Goal: Information Seeking & Learning: Learn about a topic

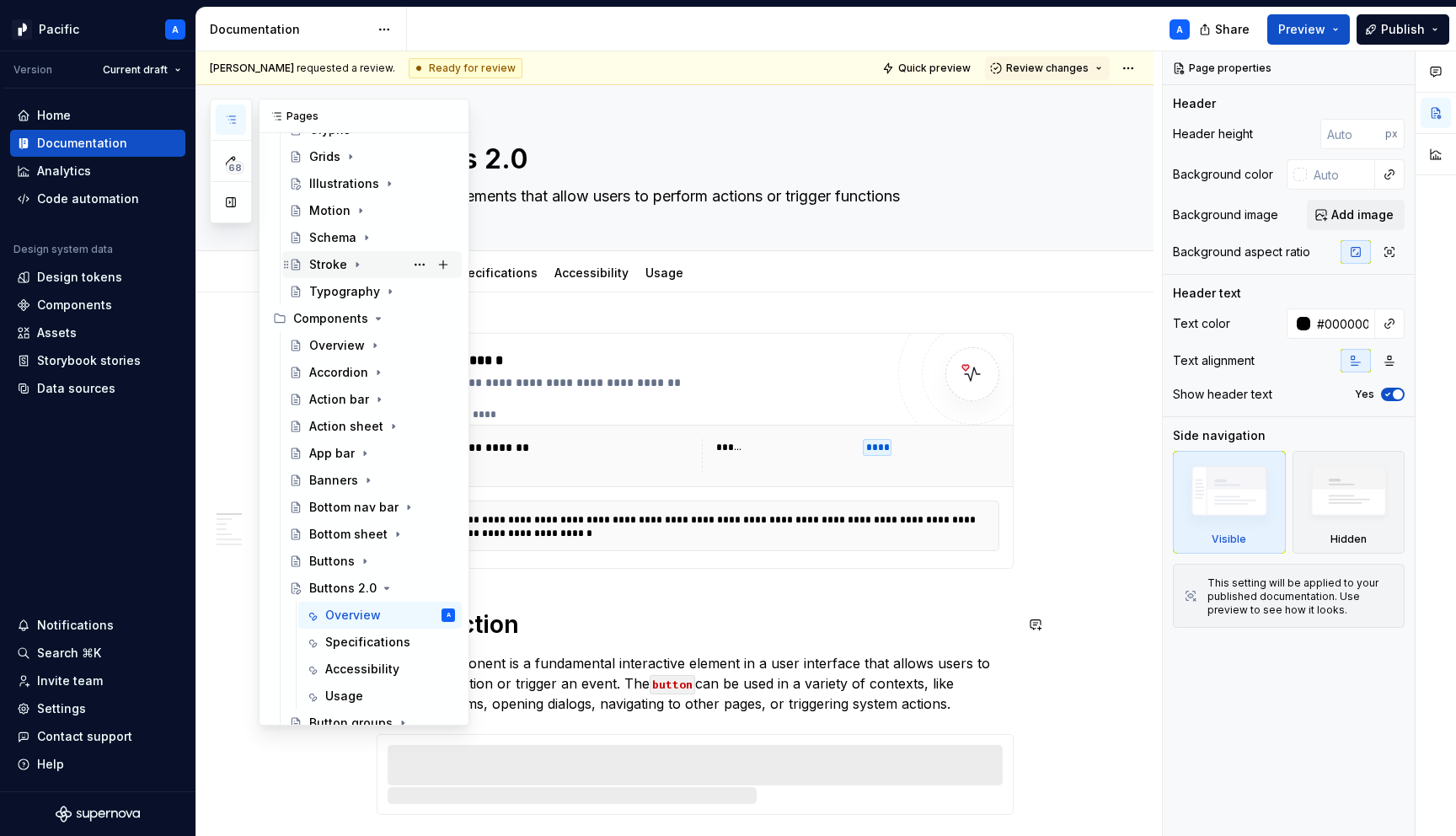
scroll to position [352, 0]
click at [383, 589] on icon "Page tree" at bounding box center [387, 587] width 14 height 14
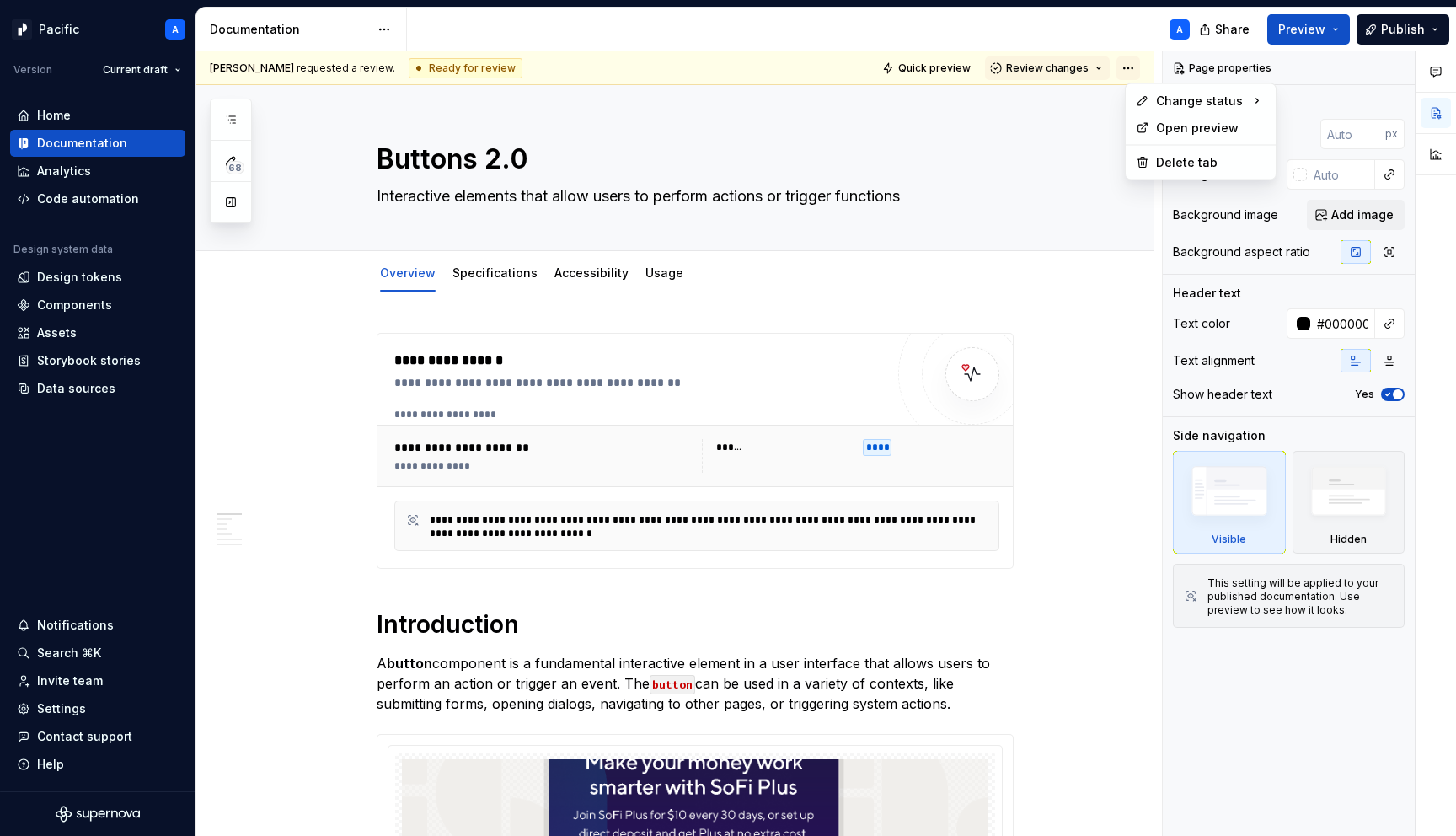
click at [1138, 61] on html "Pacific A Version Current draft Home Documentation Analytics Code automation De…" at bounding box center [728, 418] width 1456 height 836
click at [1349, 183] on div "Ready for publish" at bounding box center [1383, 186] width 117 height 17
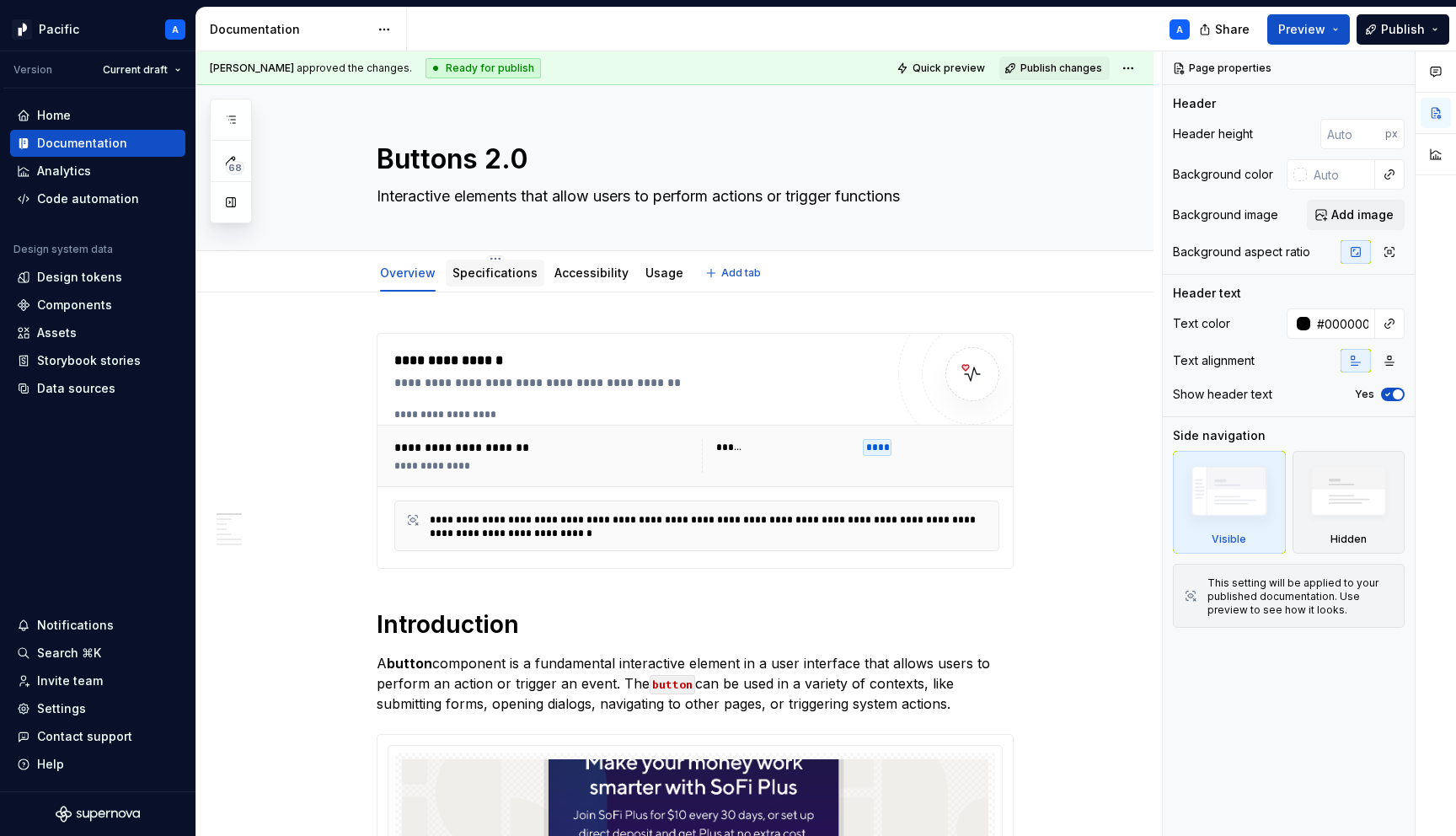
click at [500, 266] on link "Specifications" at bounding box center [495, 272] width 85 height 14
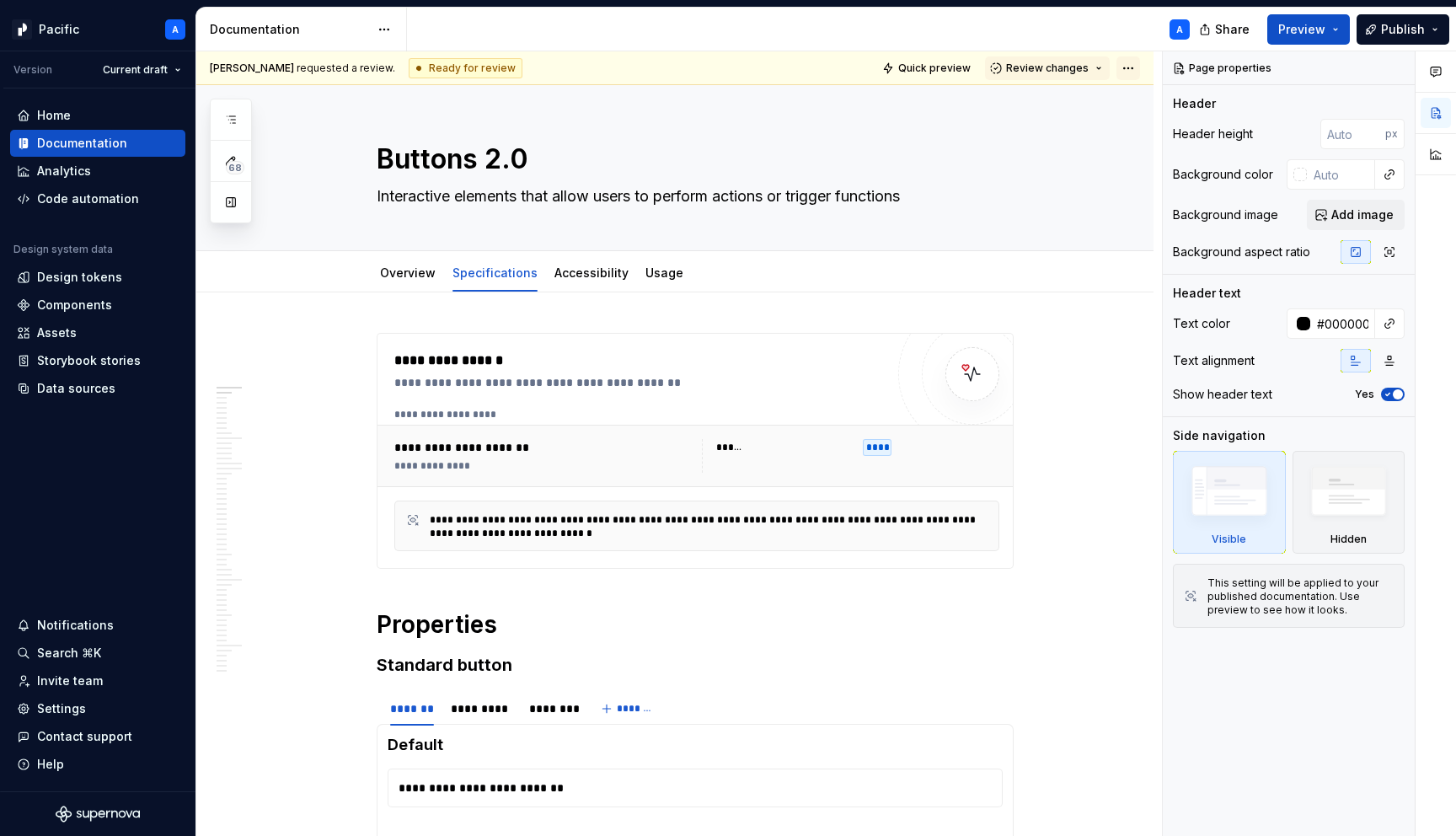
click at [1144, 70] on html "Pacific A Version Current draft Home Documentation Analytics Code automation De…" at bounding box center [728, 418] width 1456 height 836
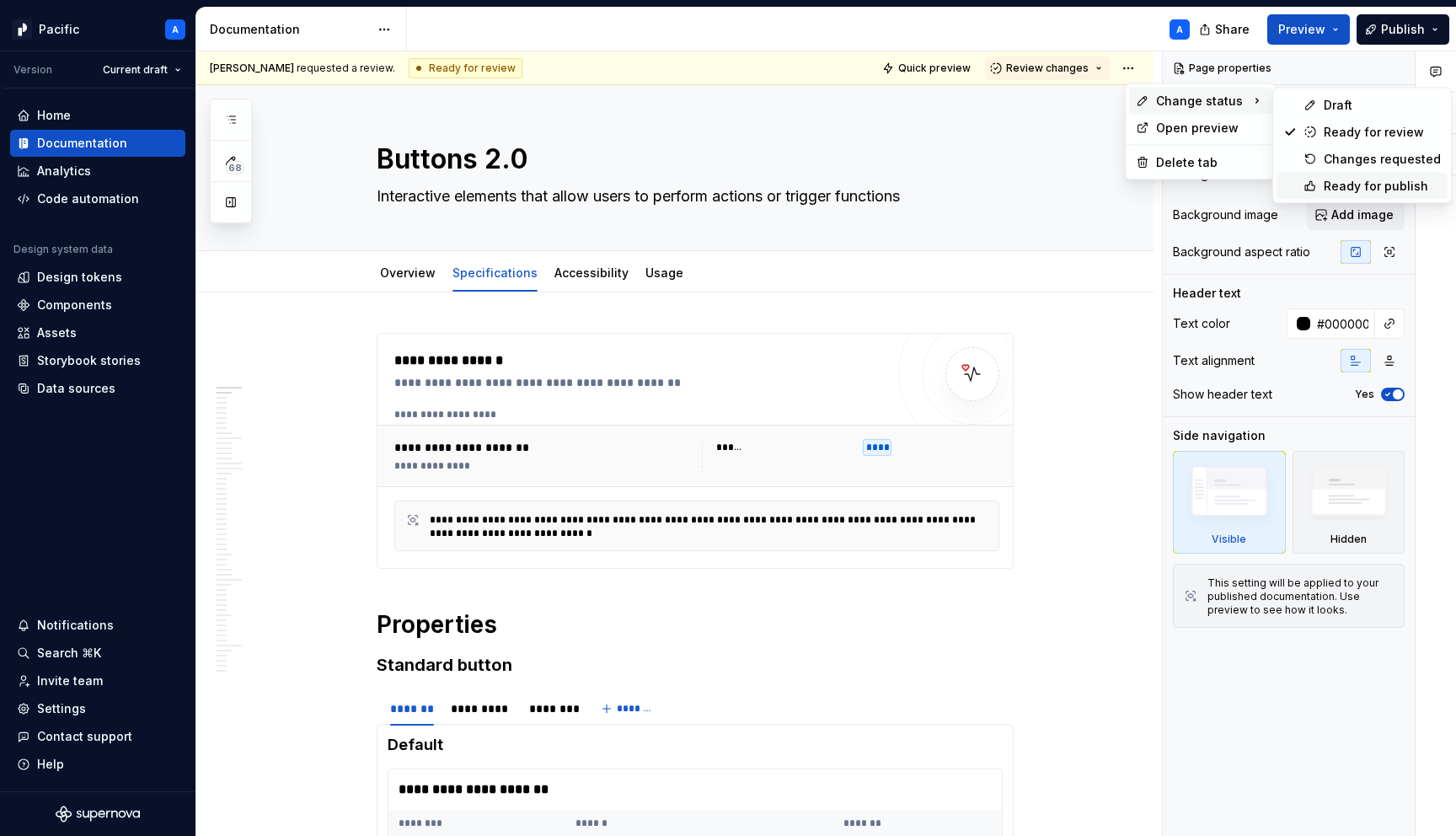
click at [1332, 183] on div "Ready for publish" at bounding box center [1383, 186] width 117 height 17
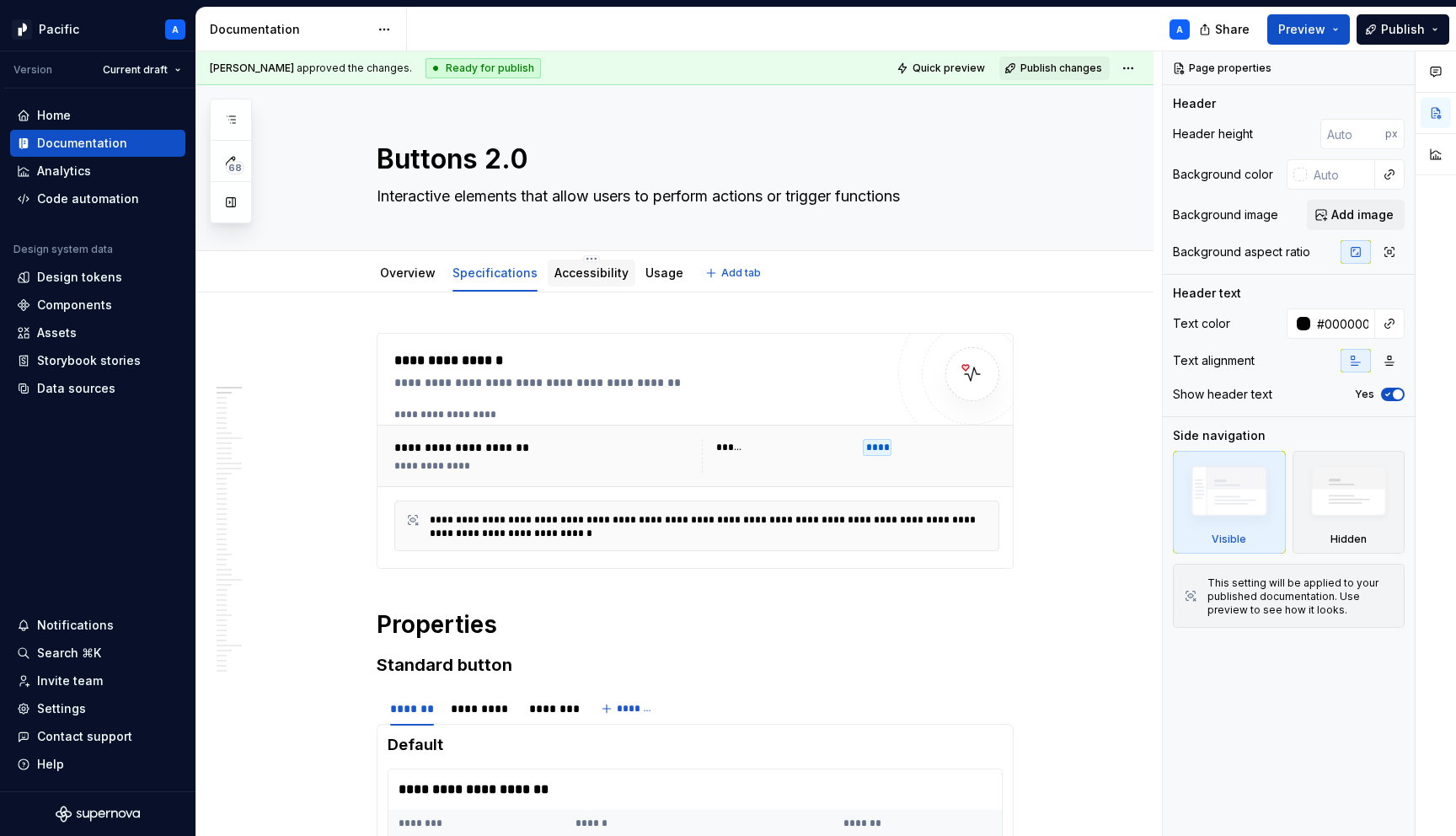
click at [615, 266] on link "Accessibility" at bounding box center [591, 272] width 74 height 14
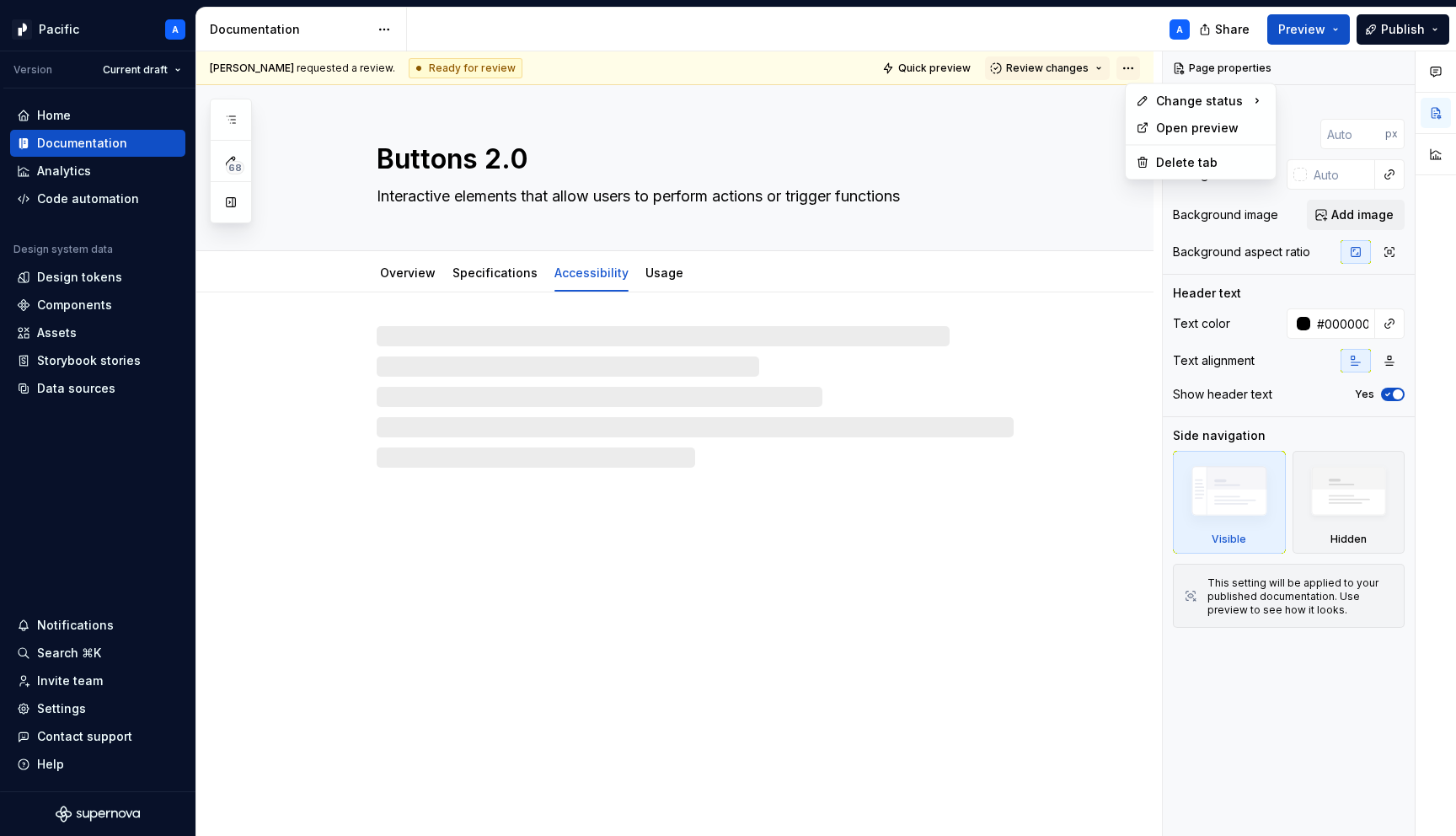
click at [1143, 69] on html "Pacific A Version Current draft Home Documentation Analytics Code automation De…" at bounding box center [728, 418] width 1456 height 836
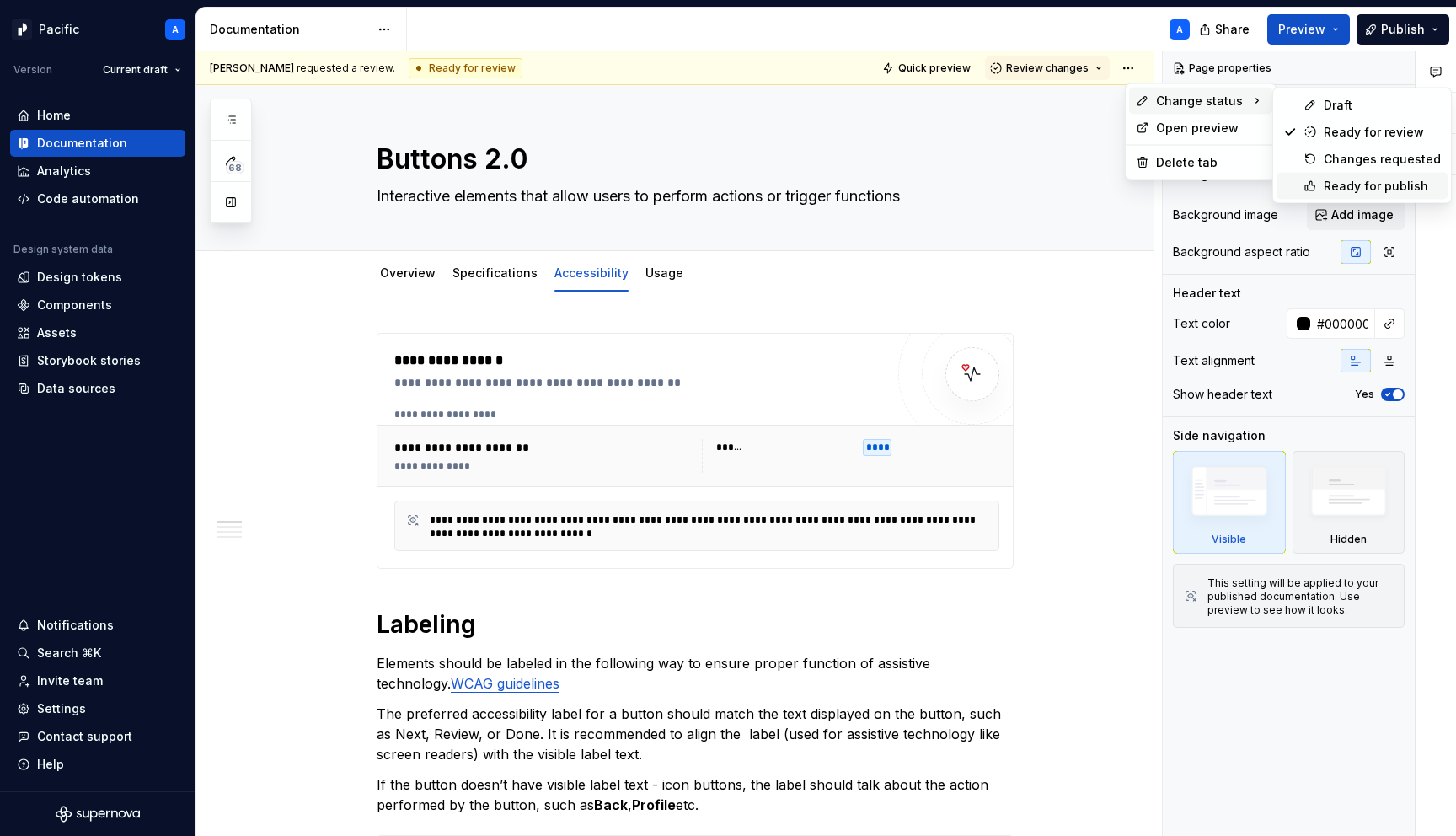
click at [1334, 188] on div "Ready for publish" at bounding box center [1383, 186] width 117 height 17
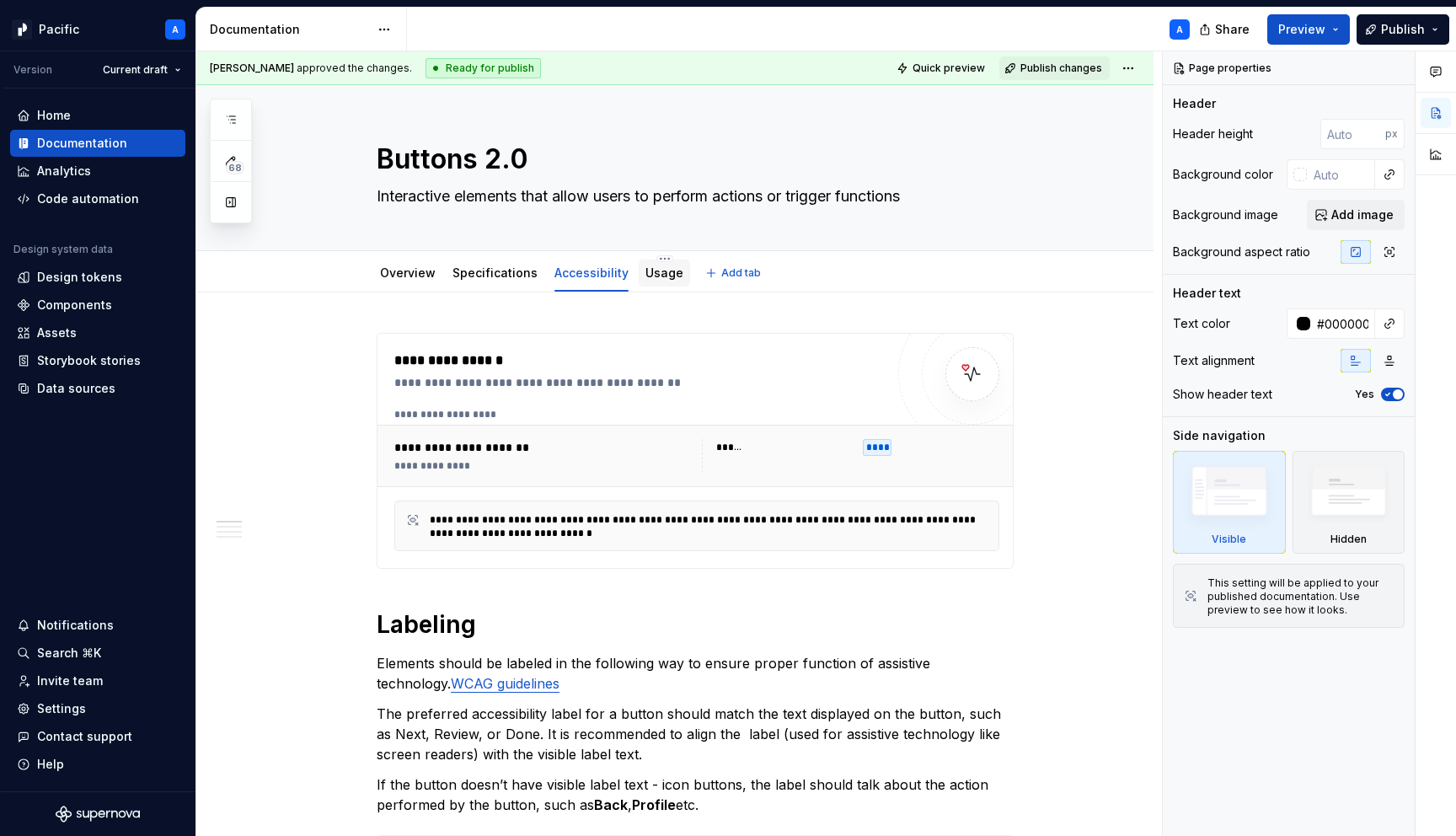
click at [668, 267] on link "Usage" at bounding box center [664, 272] width 38 height 14
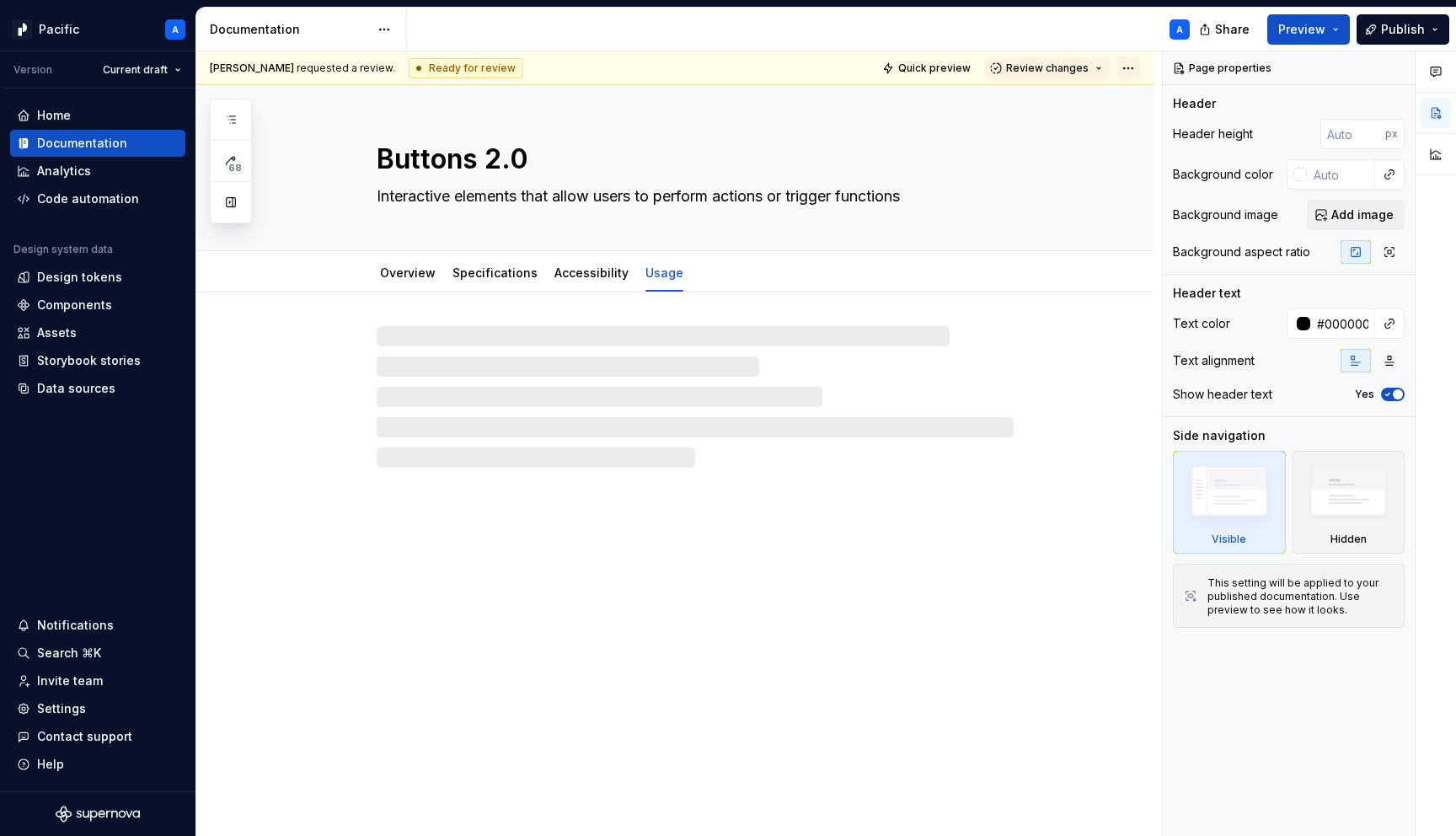
click at [1138, 64] on html "Pacific A Version Current draft Home Documentation Analytics Code automation De…" at bounding box center [728, 418] width 1456 height 836
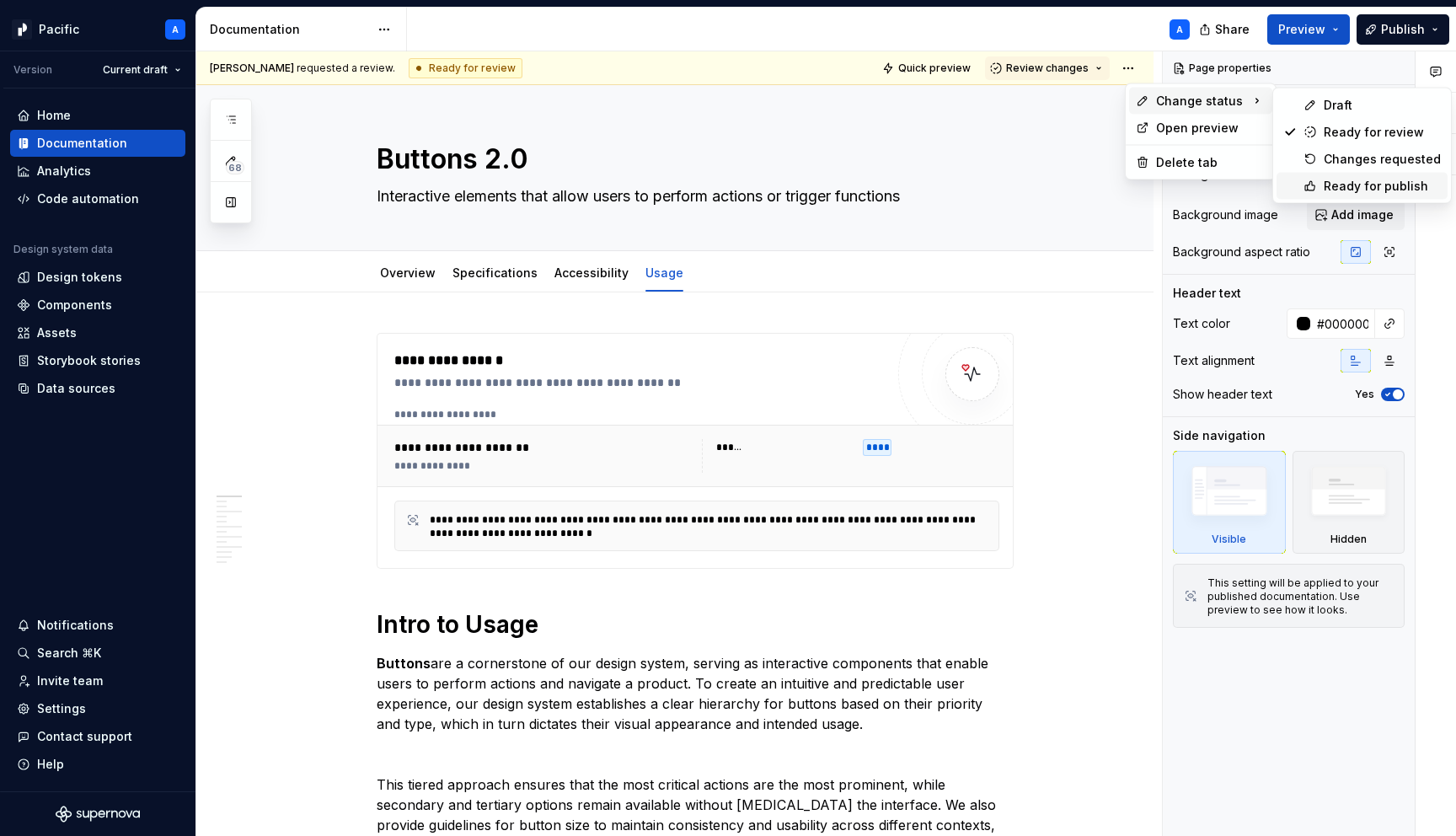
click at [1322, 193] on div "Ready for publish" at bounding box center [1362, 187] width 171 height 27
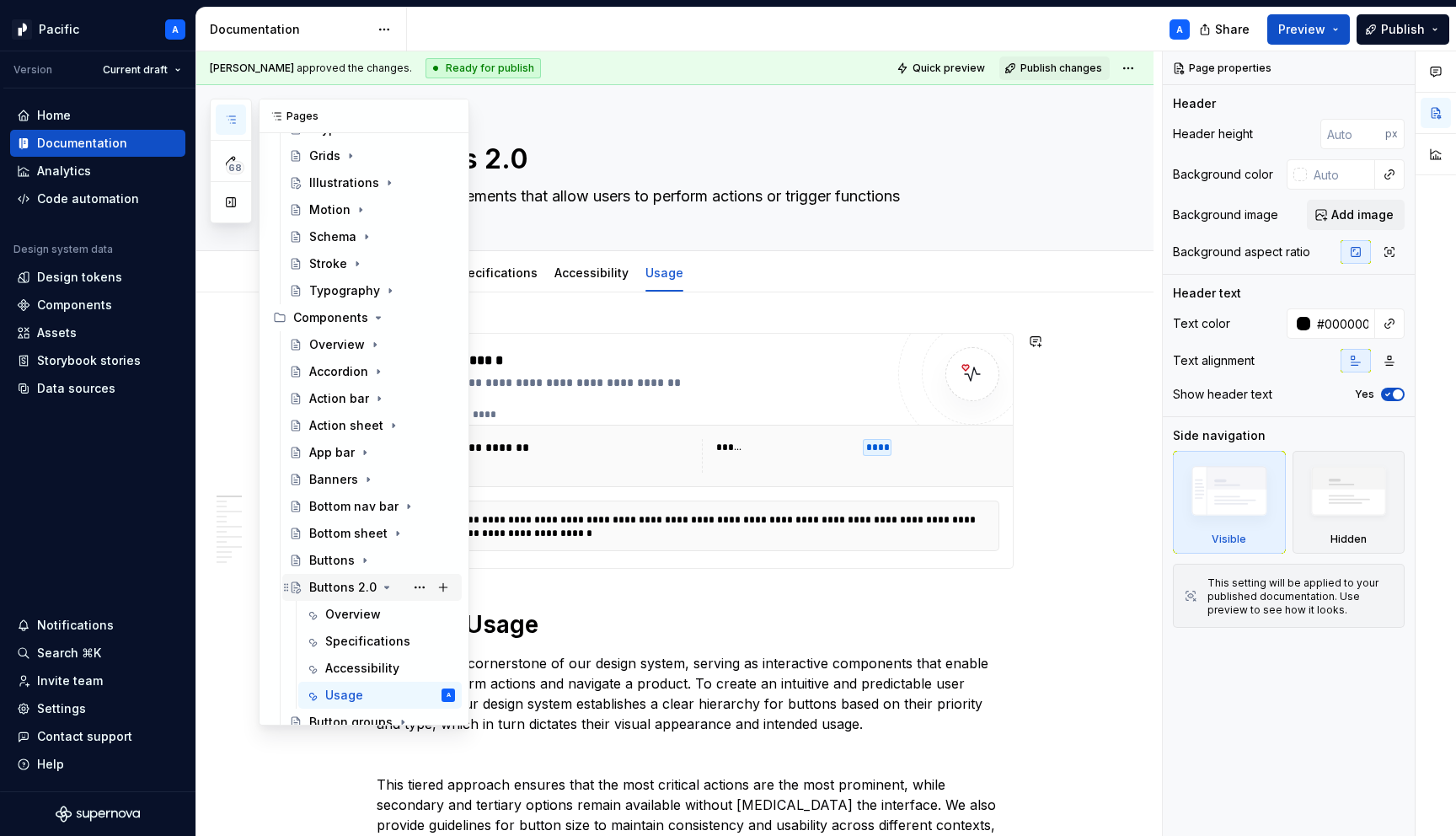
click at [383, 585] on icon "Page tree" at bounding box center [387, 587] width 14 height 14
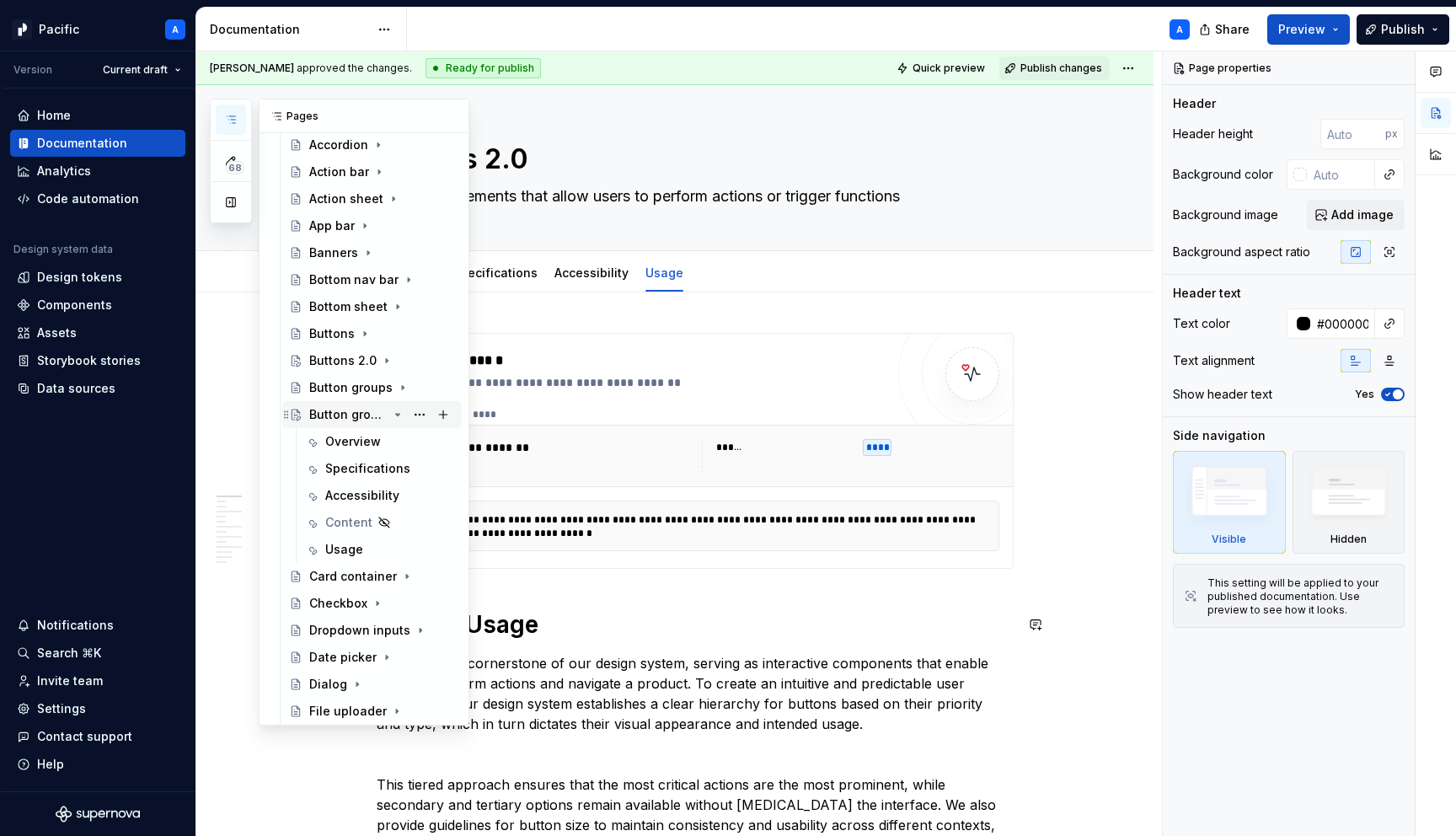
scroll to position [580, 0]
click at [366, 437] on div "Overview" at bounding box center [353, 440] width 56 height 17
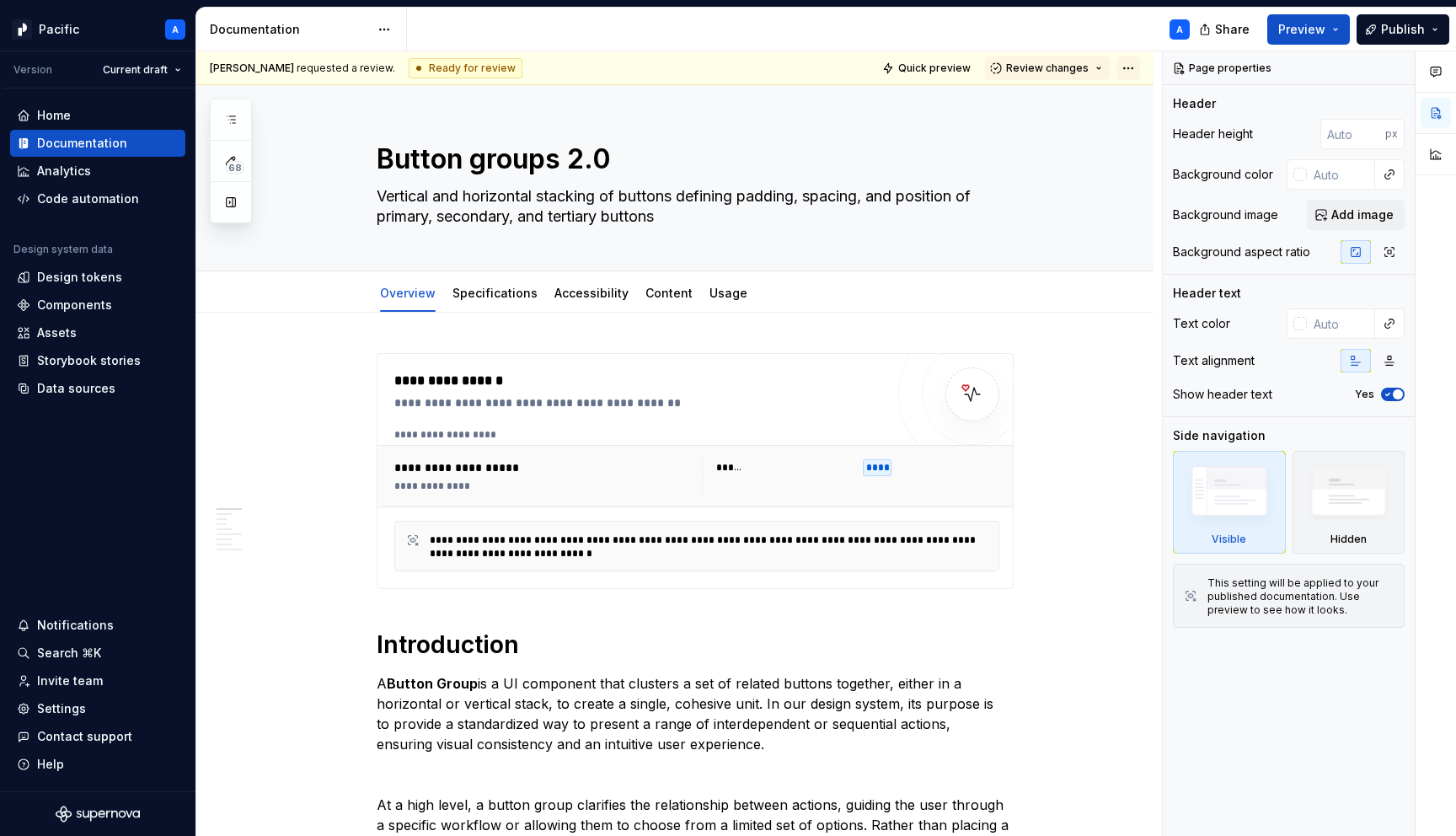
click at [1136, 66] on html "Pacific A Version Current draft Home Documentation Analytics Code automation De…" at bounding box center [728, 418] width 1456 height 836
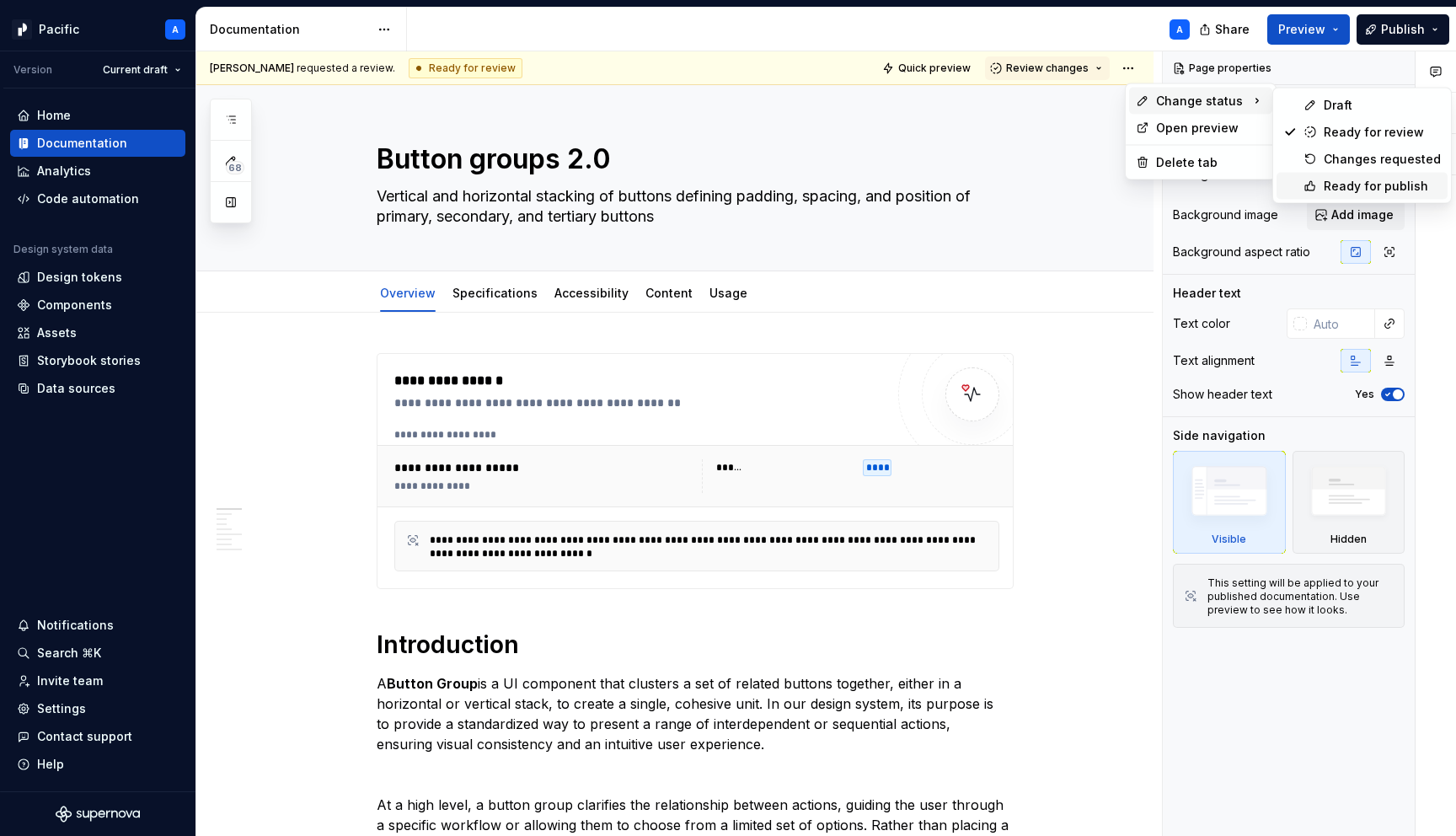
click at [1342, 180] on div "Ready for publish" at bounding box center [1383, 186] width 117 height 17
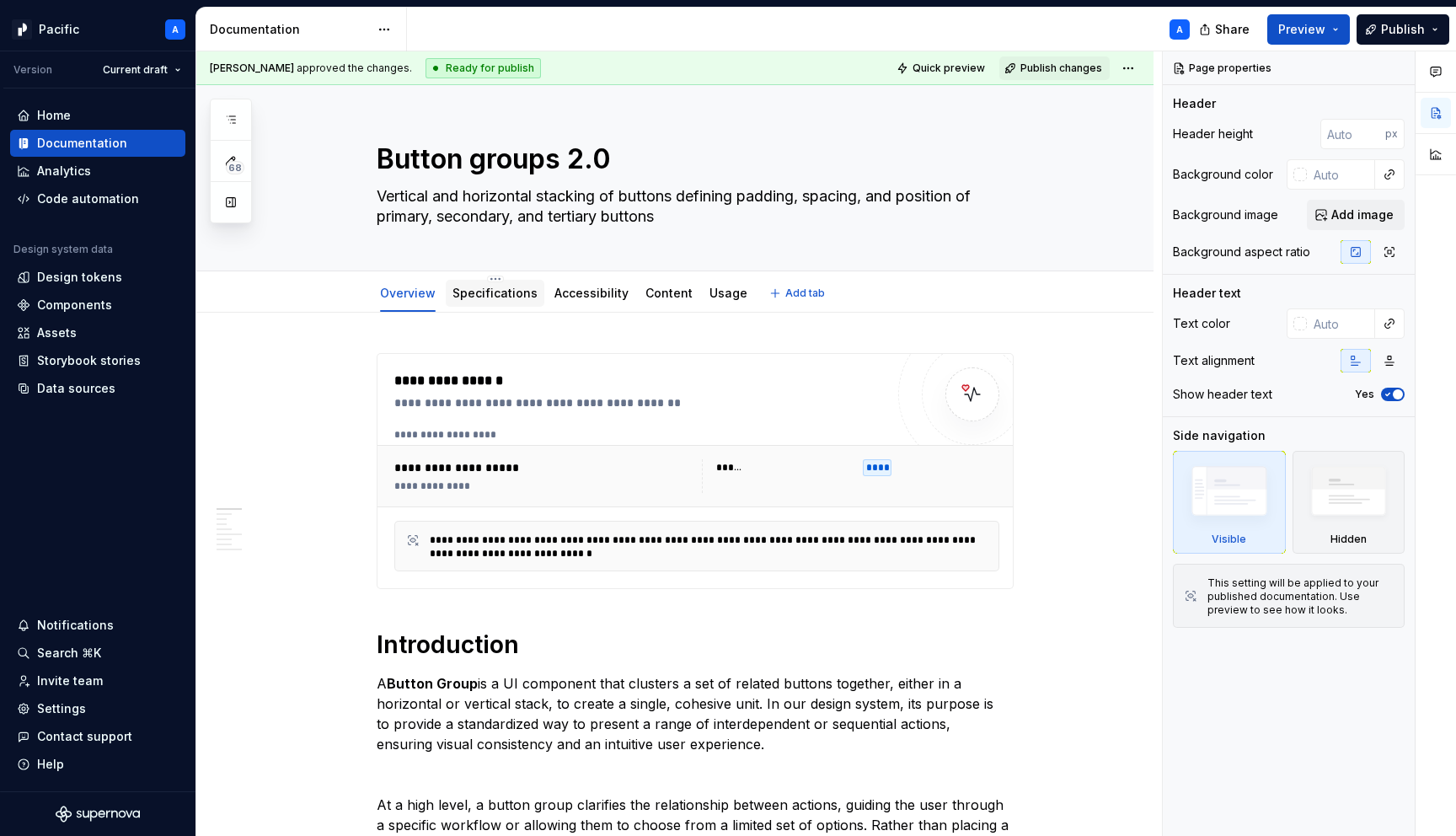
click at [495, 298] on link "Specifications" at bounding box center [495, 293] width 85 height 14
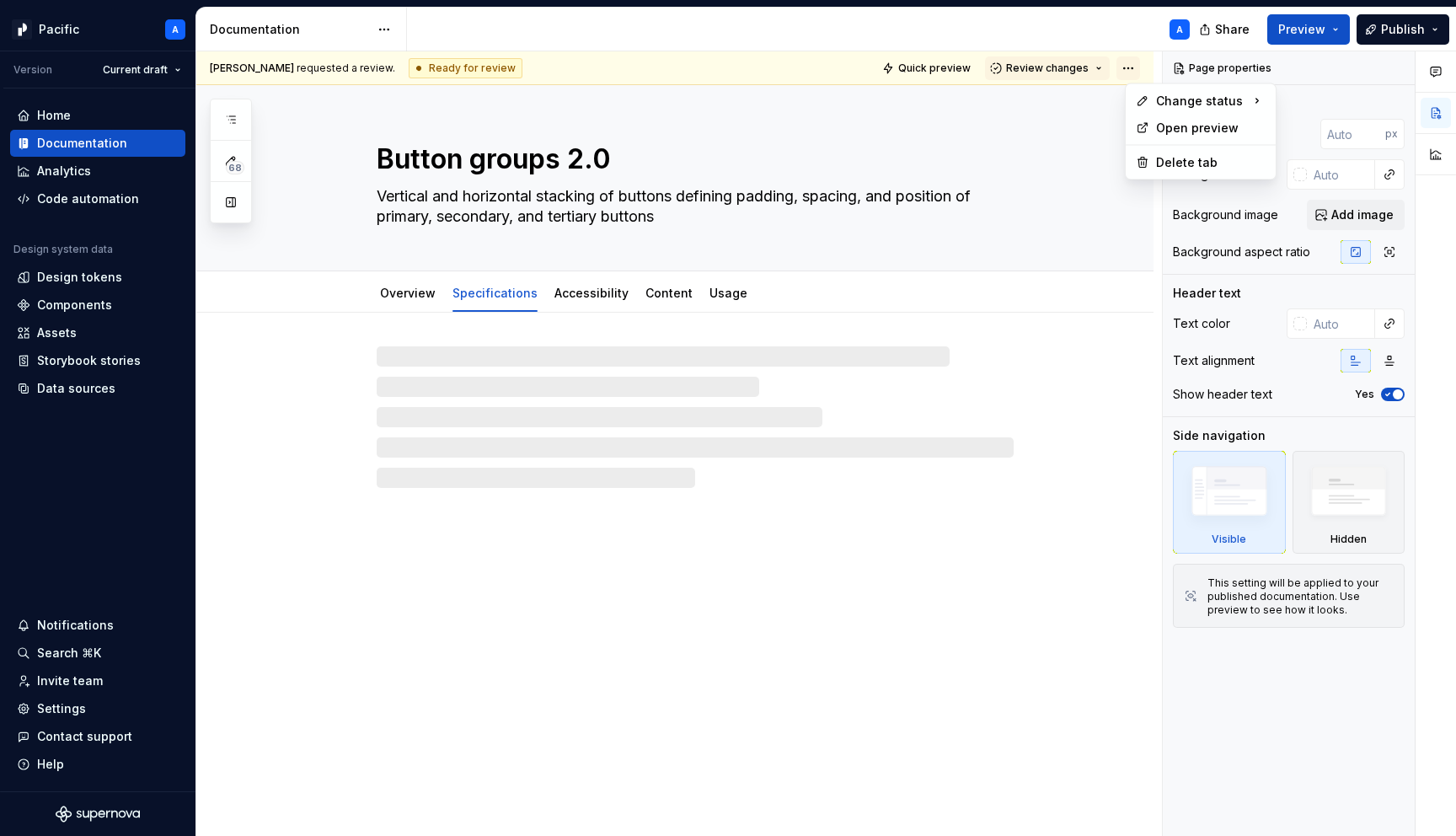
click at [1148, 67] on html "Pacific A Version Current draft Home Documentation Analytics Code automation De…" at bounding box center [728, 418] width 1456 height 836
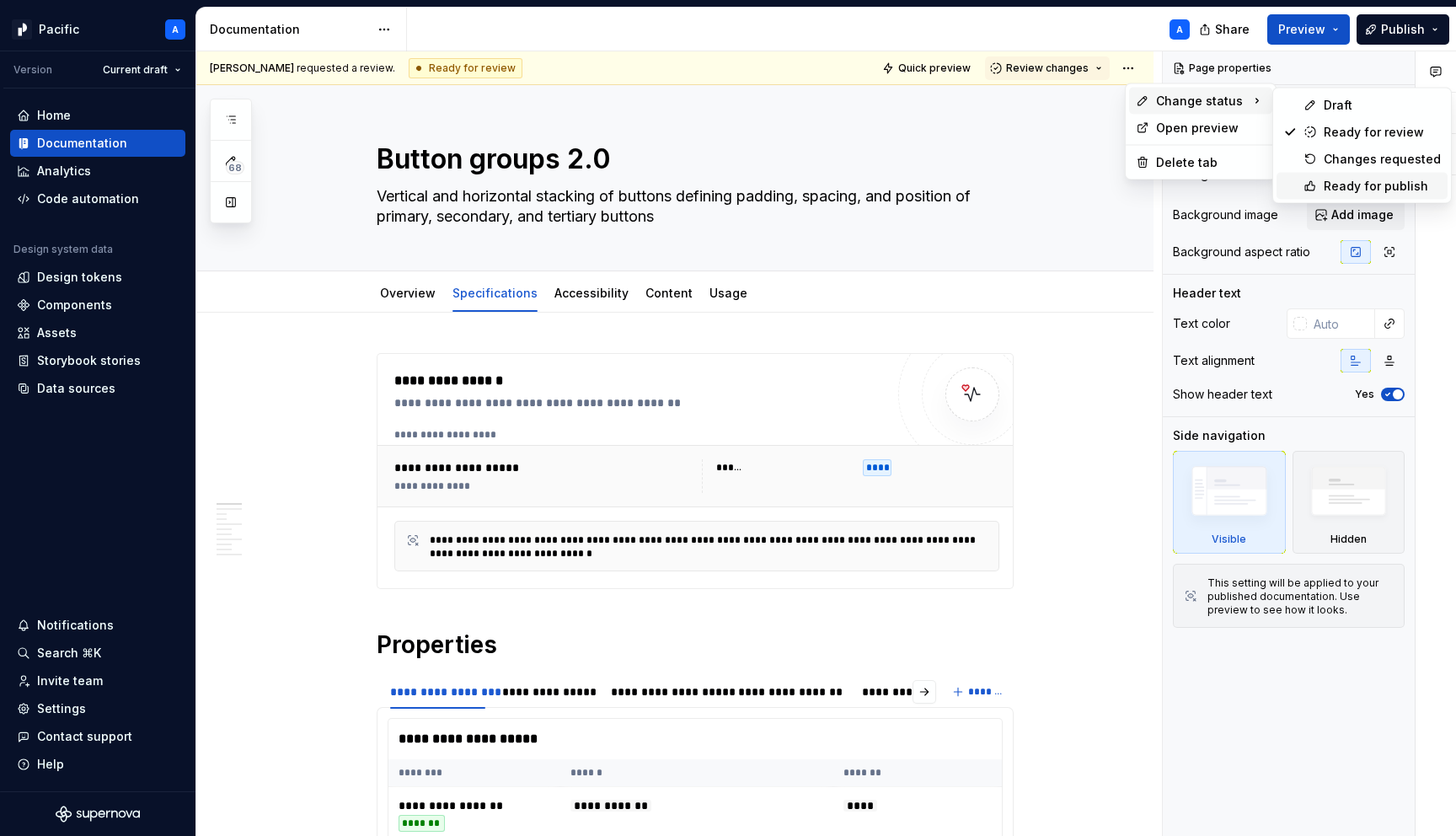
click at [1351, 185] on div "Ready for publish" at bounding box center [1383, 186] width 117 height 17
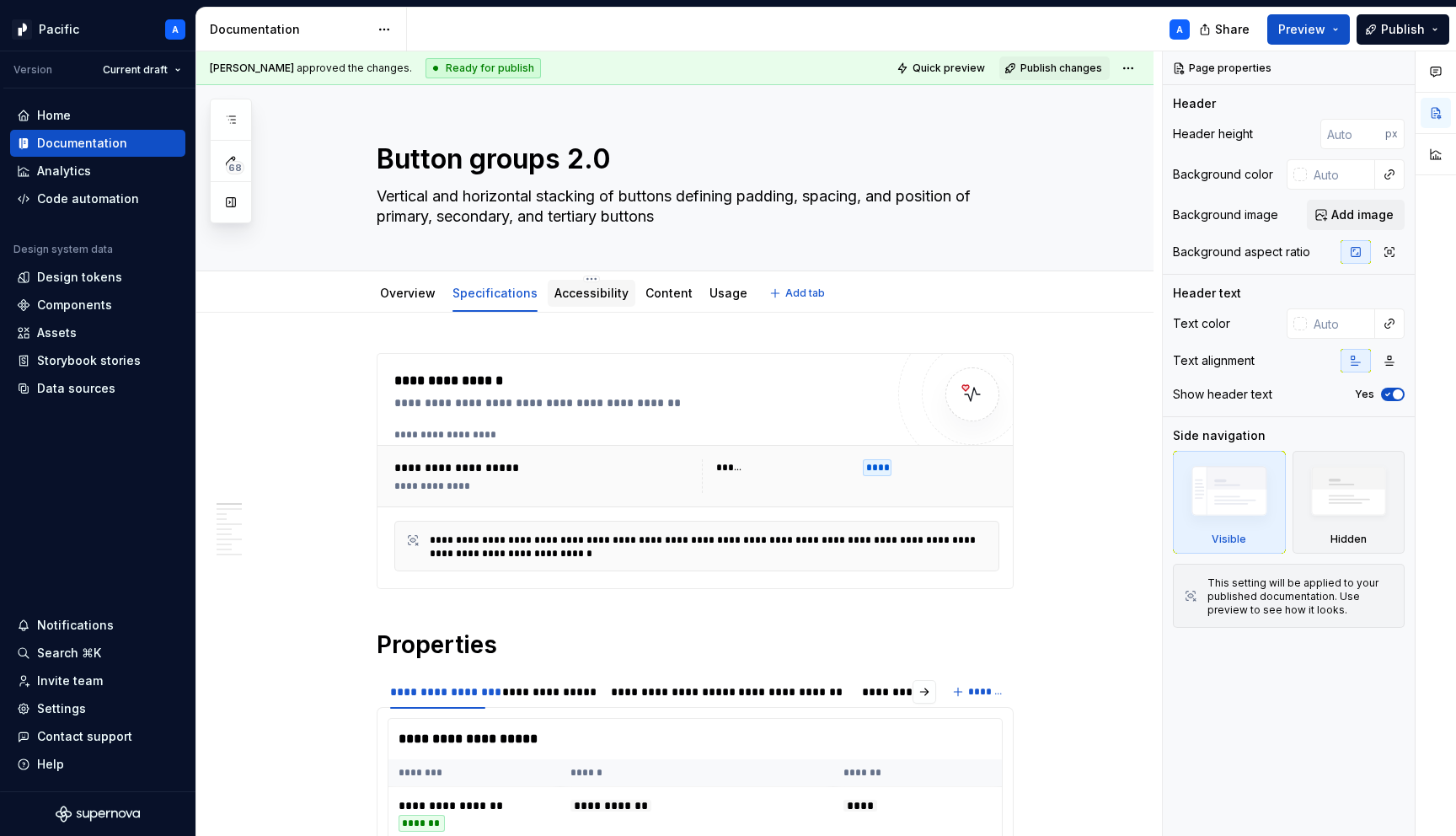
click at [598, 297] on link "Accessibility" at bounding box center [591, 293] width 74 height 14
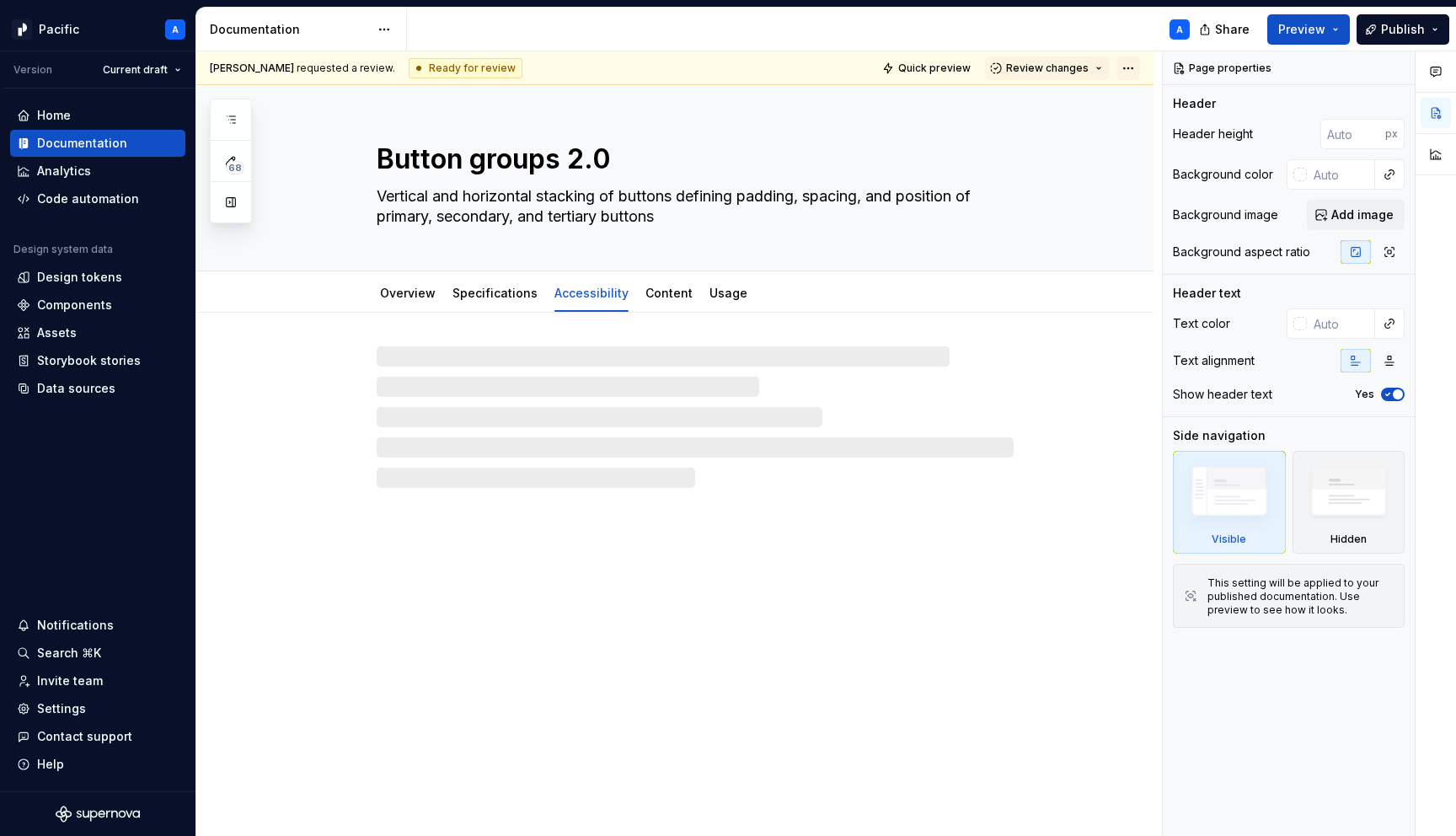
click at [1132, 73] on html "Pacific A Version Current draft Home Documentation Analytics Code automation De…" at bounding box center [728, 418] width 1456 height 836
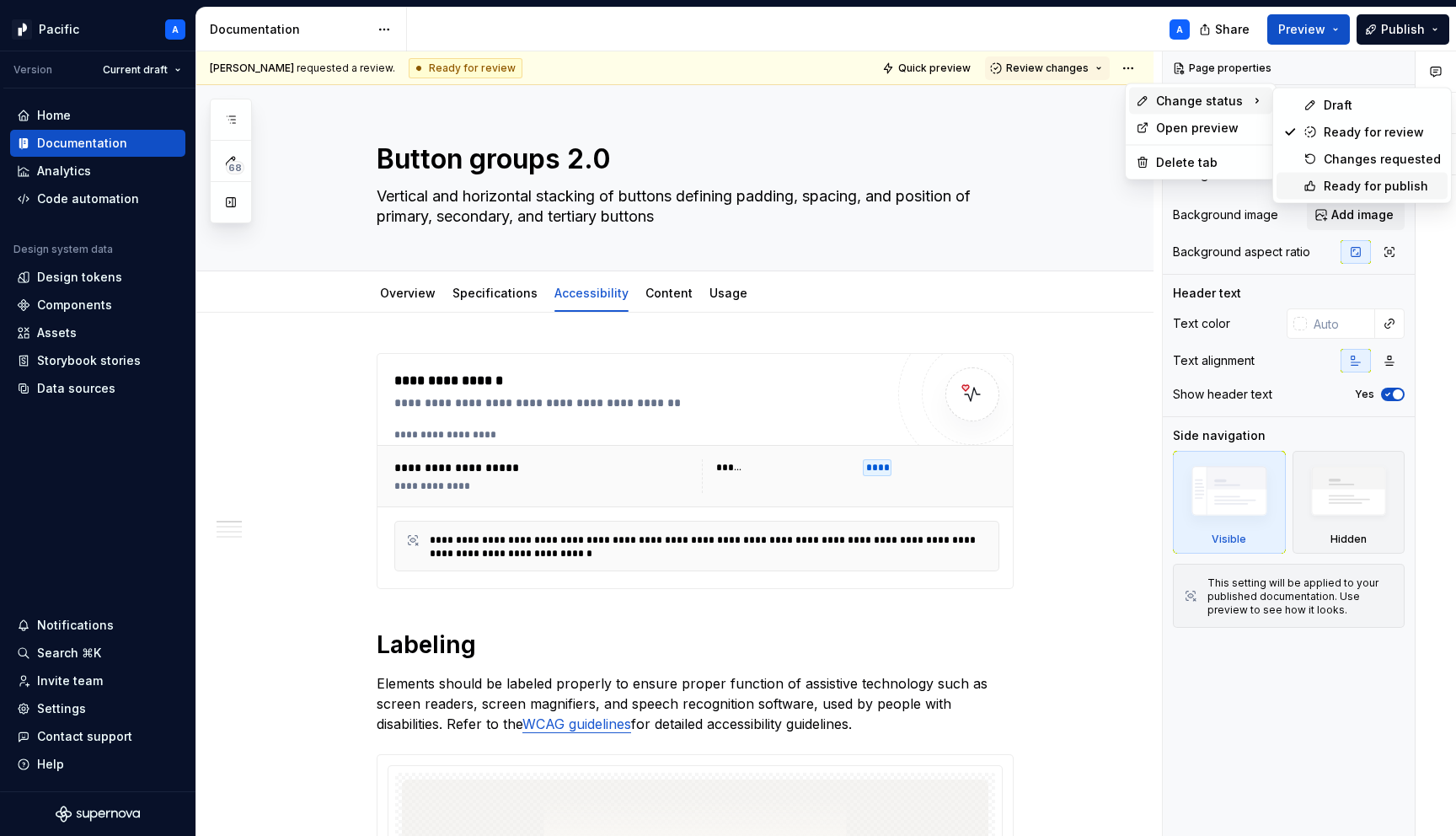
click at [1305, 183] on icon at bounding box center [1310, 186] width 14 height 14
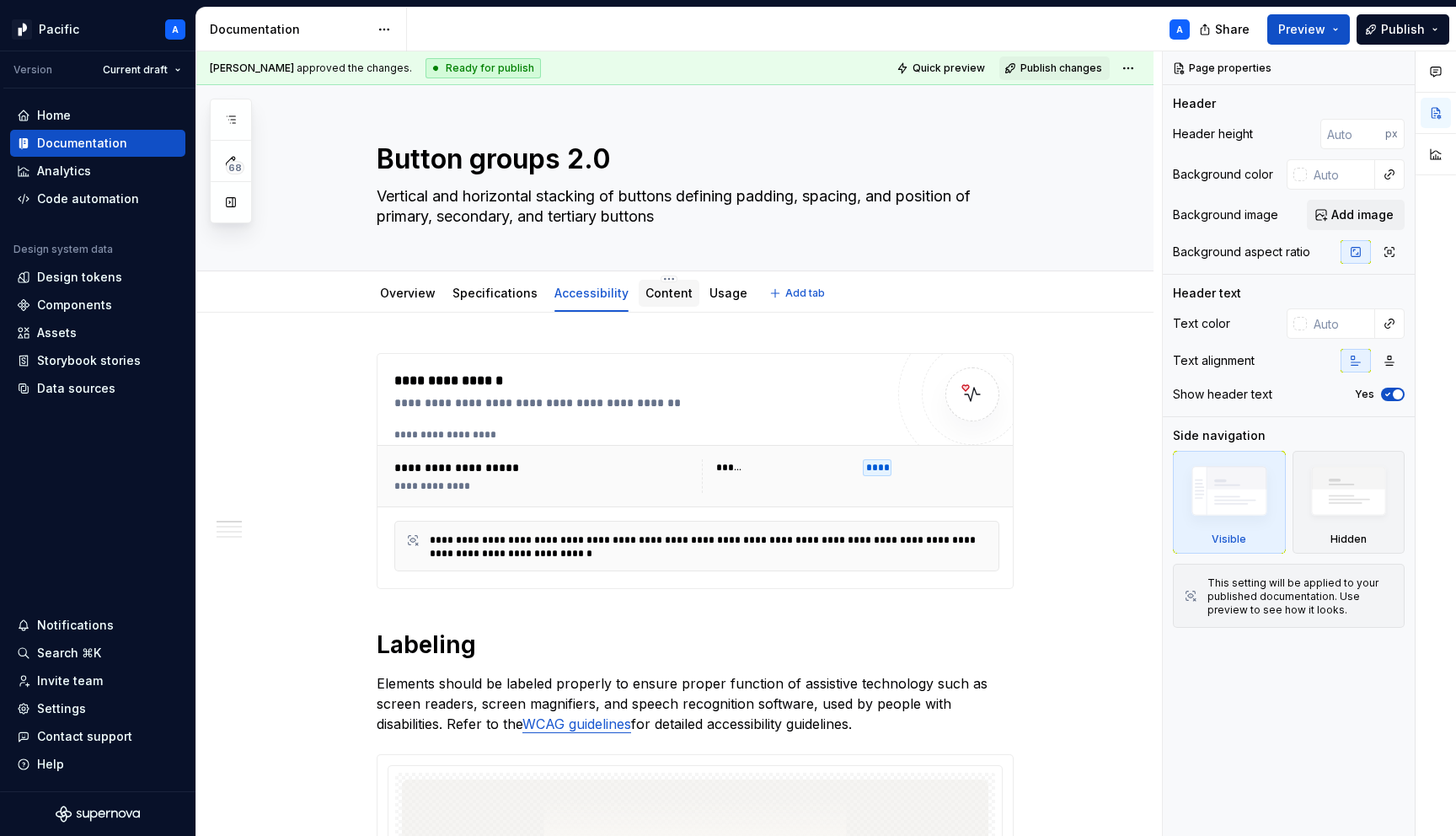
click at [656, 296] on link "Content" at bounding box center [669, 293] width 47 height 14
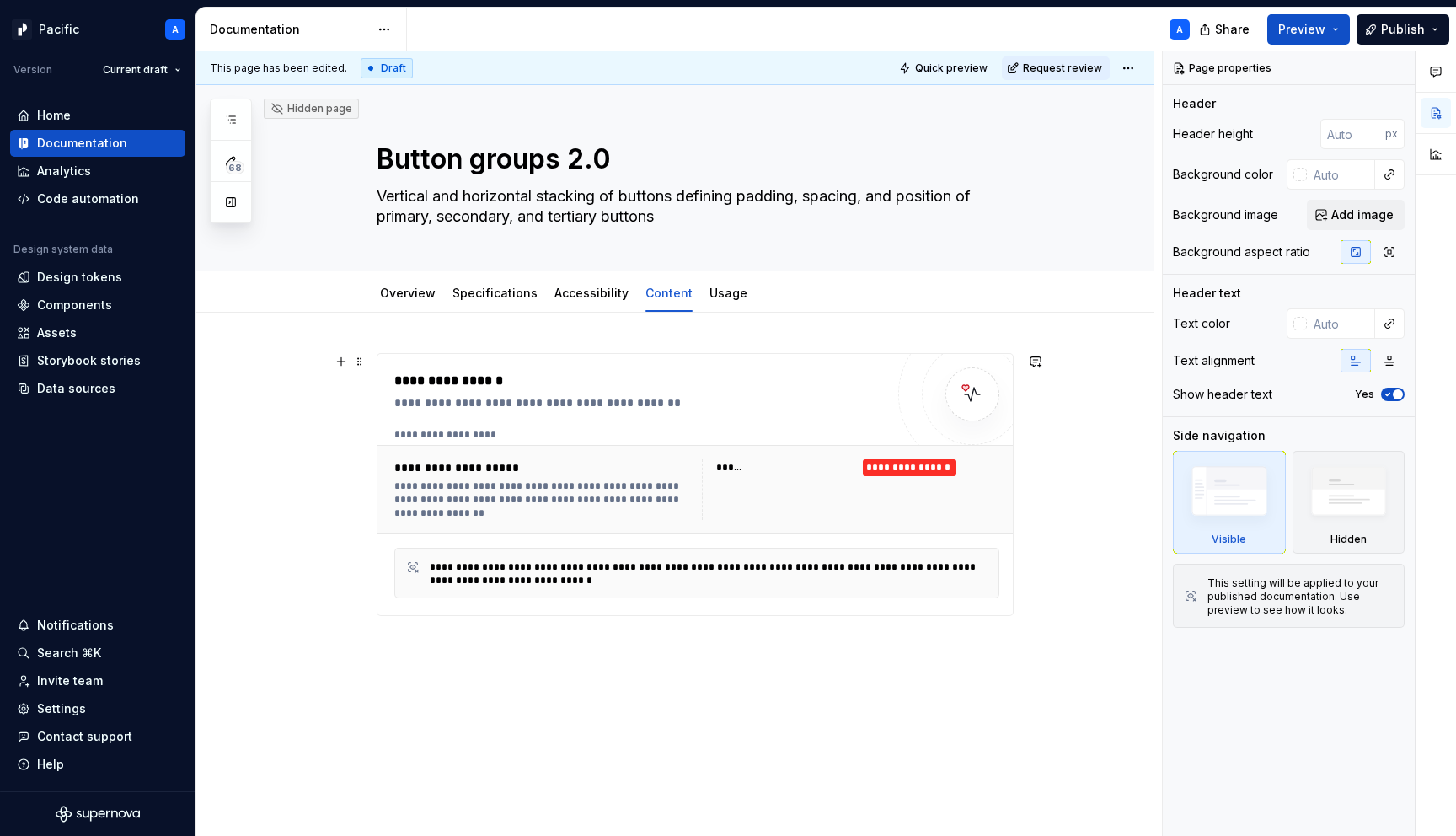
click at [590, 450] on div "**********" at bounding box center [697, 490] width 639 height 89
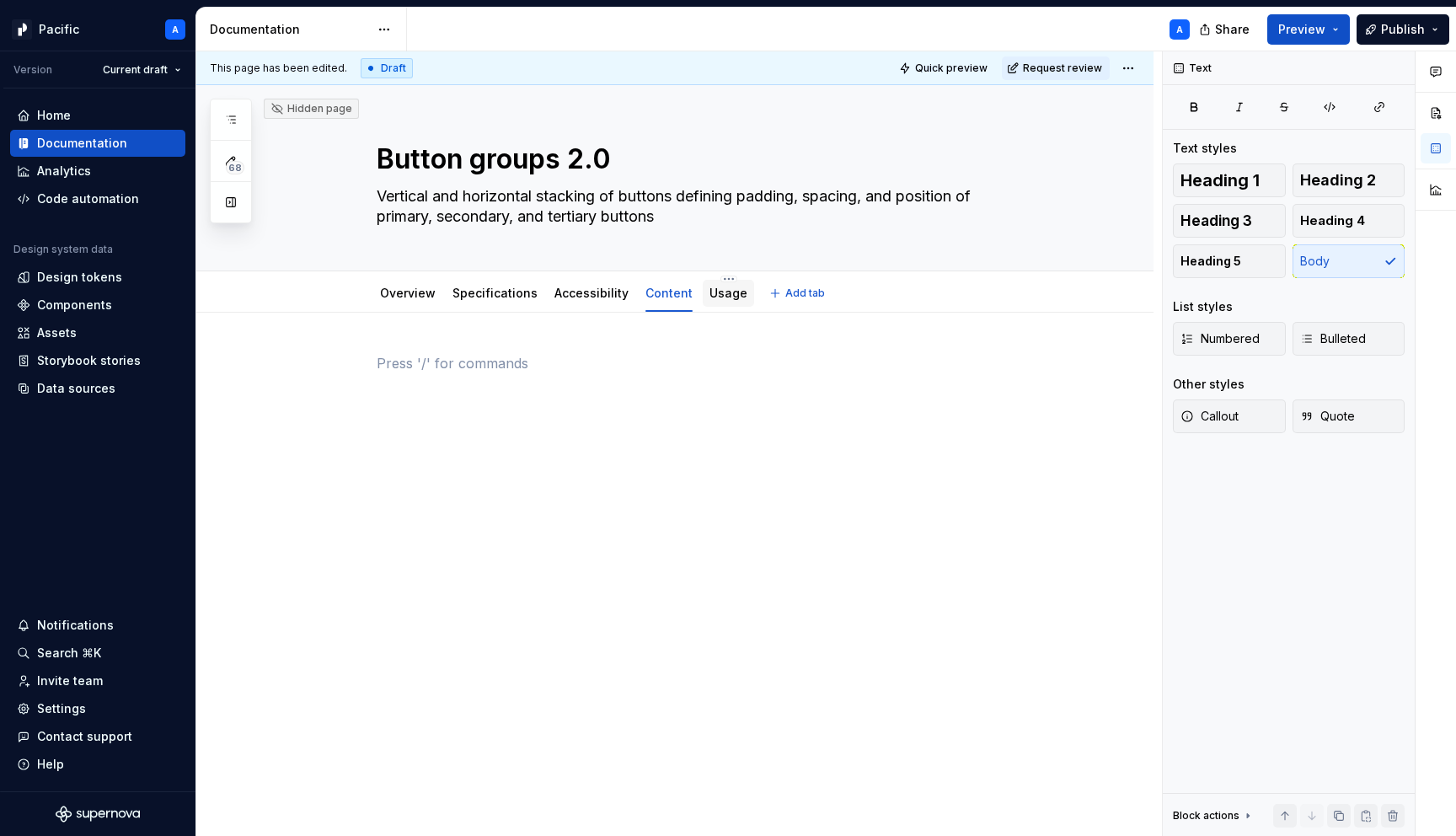
click at [711, 288] on link "Usage" at bounding box center [728, 293] width 38 height 14
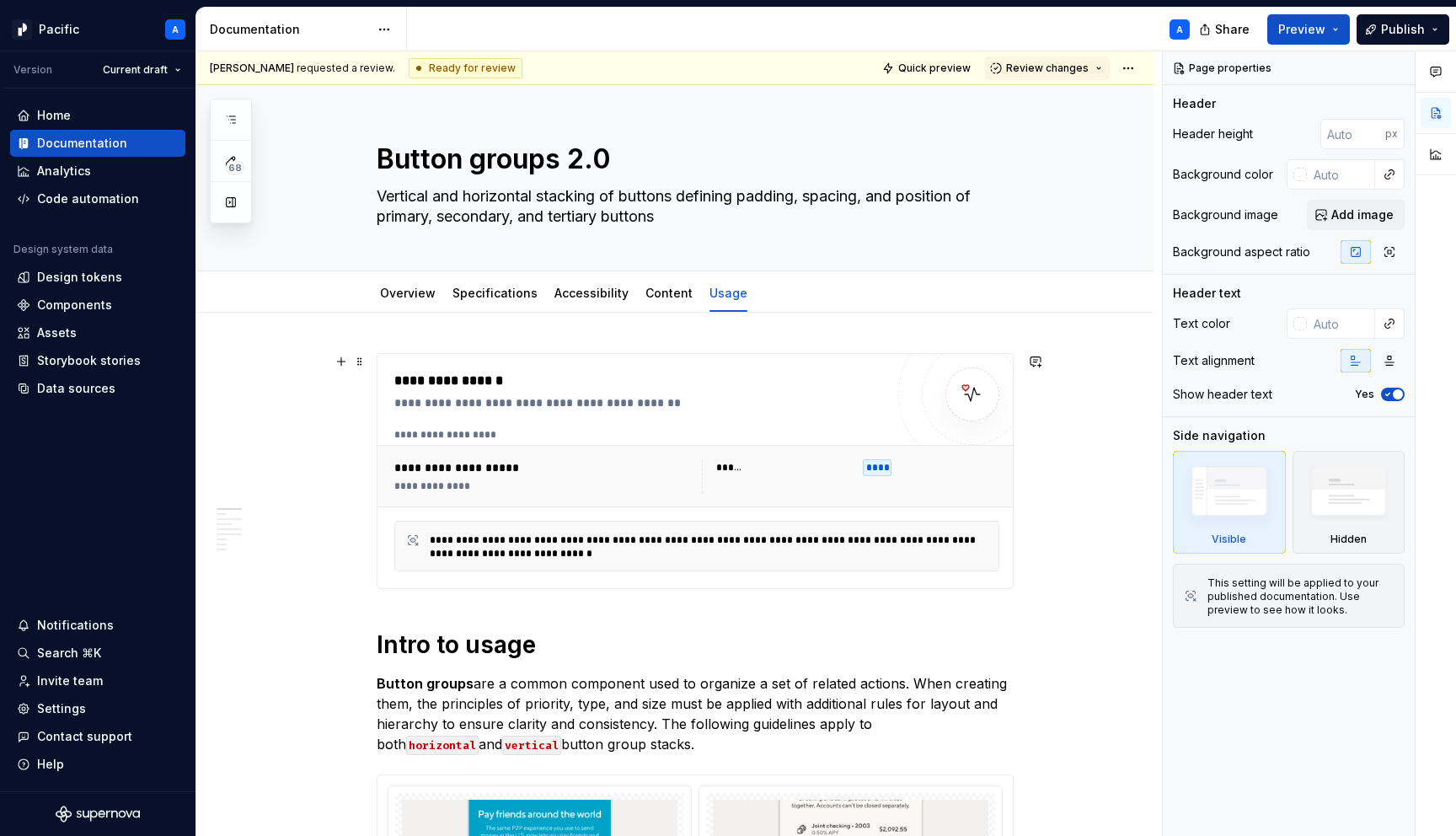
click at [833, 504] on div "**********" at bounding box center [697, 476] width 639 height 62
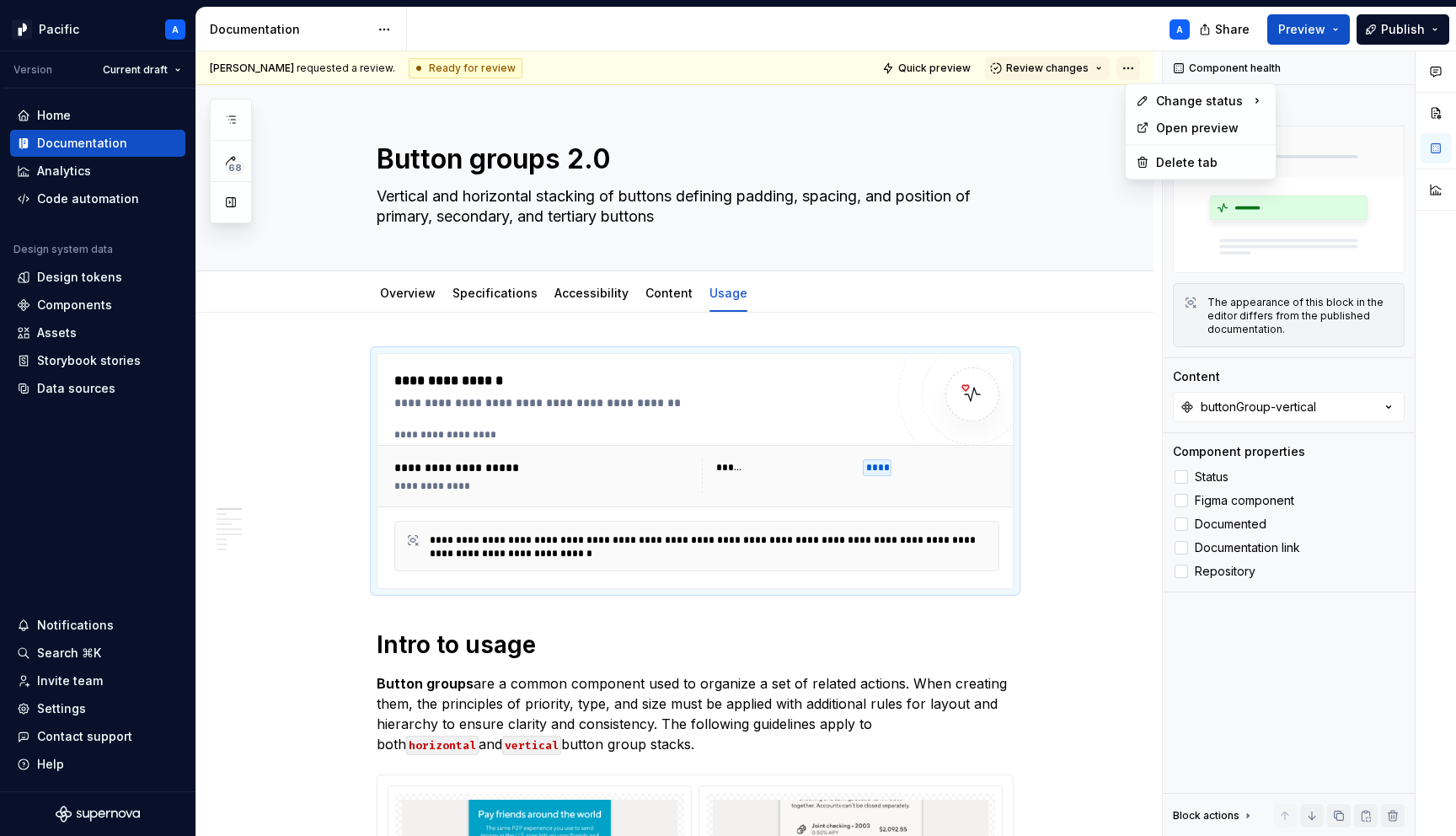
click at [1135, 64] on html "Pacific A Version Current draft Home Documentation Analytics Code automation De…" at bounding box center [728, 418] width 1456 height 836
click at [1323, 180] on div "Ready for publish" at bounding box center [1362, 187] width 171 height 27
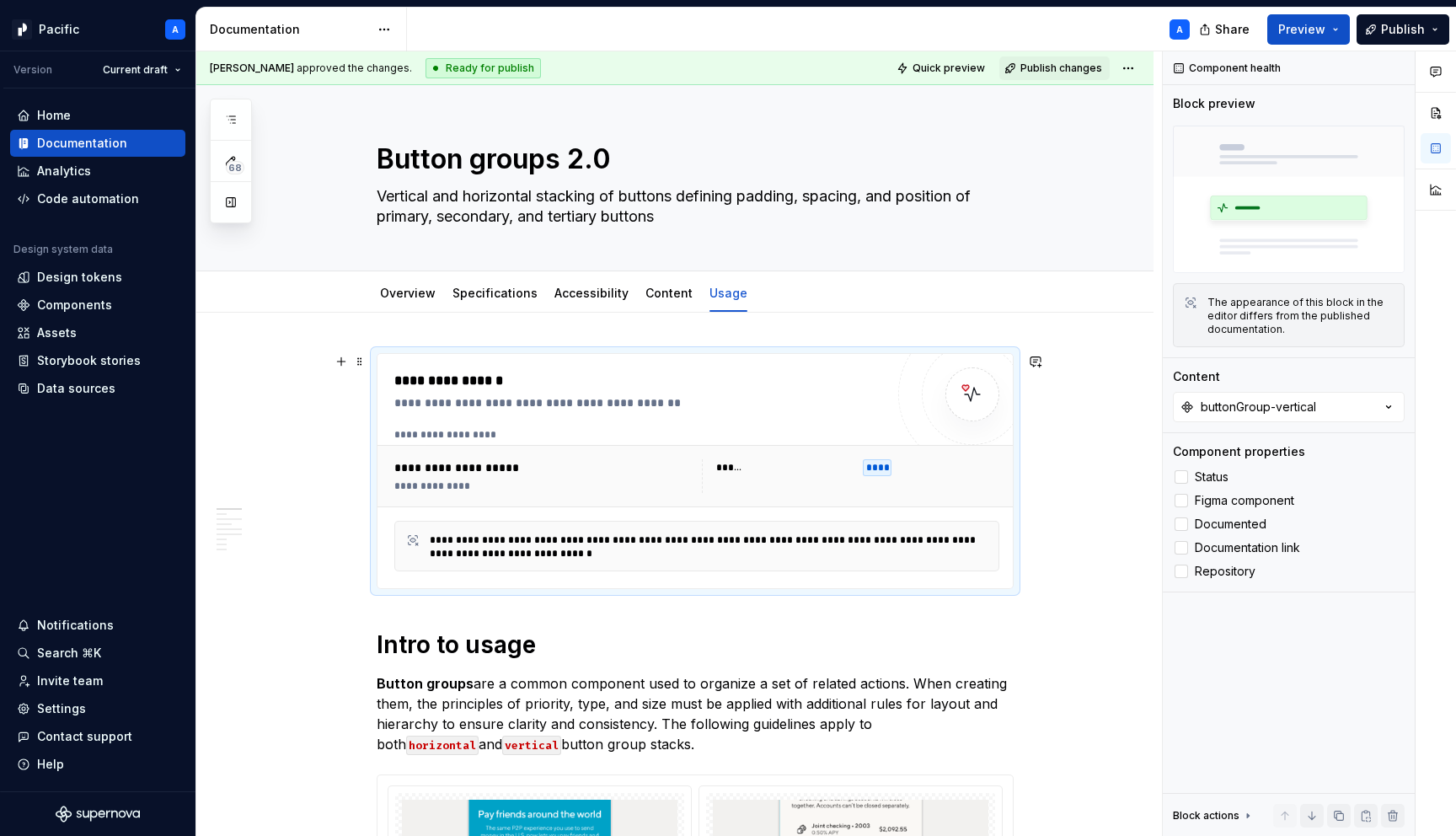
click at [635, 400] on div "**********" at bounding box center [640, 403] width 490 height 17
click at [433, 291] on link "Overview" at bounding box center [408, 293] width 56 height 14
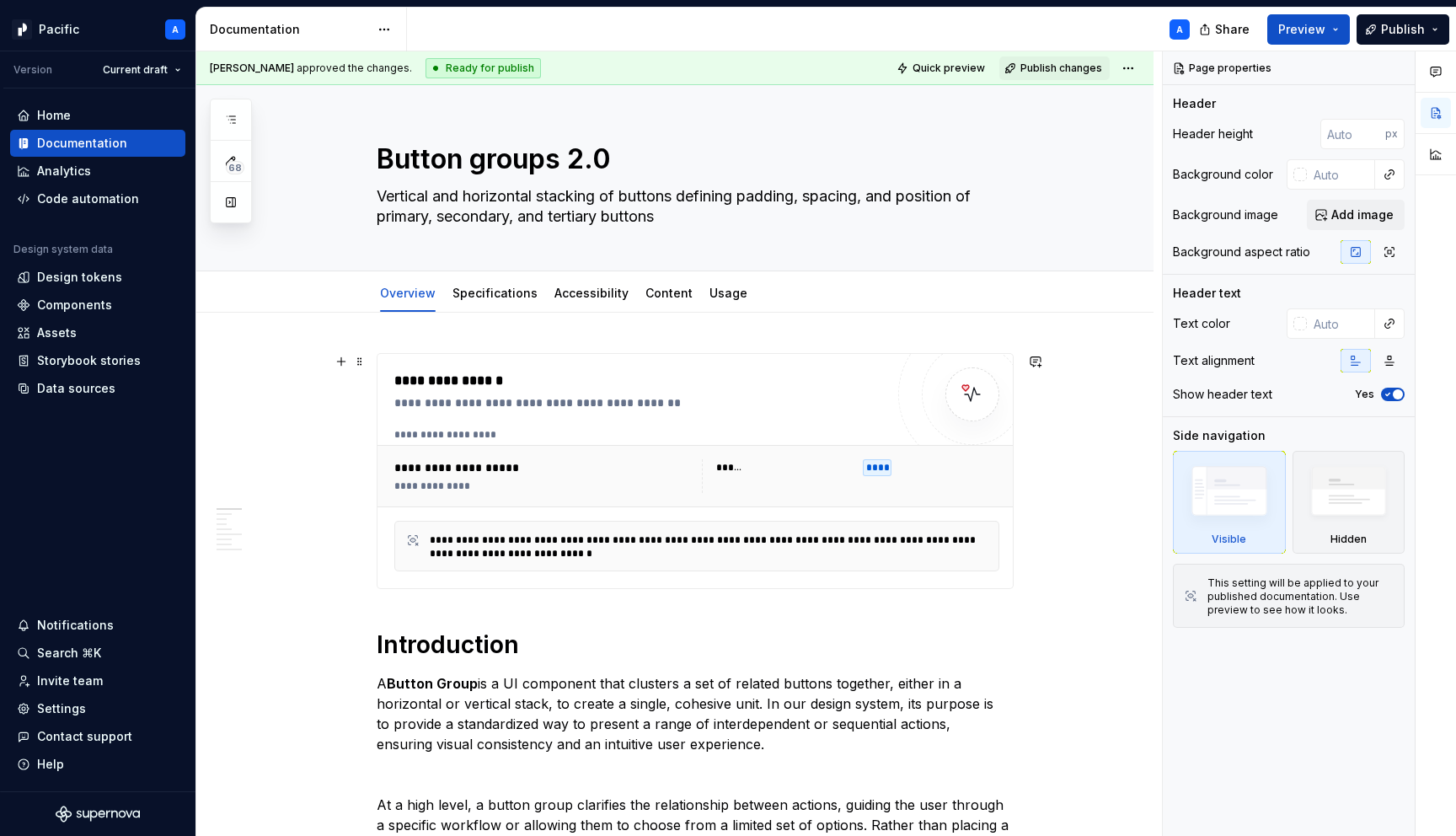
click at [494, 448] on div "**********" at bounding box center [697, 476] width 639 height 62
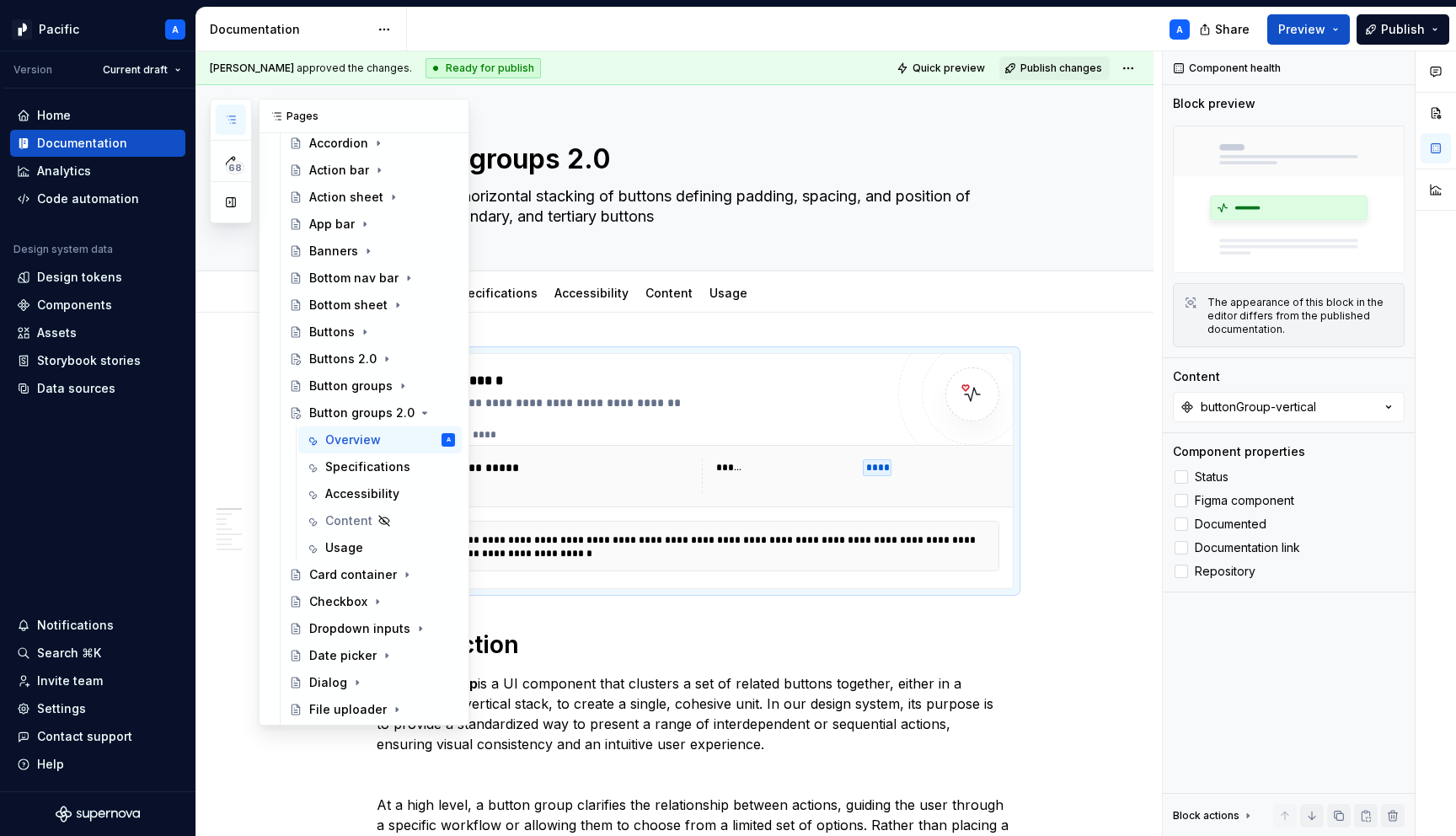
type textarea "*"
